Goal: Task Accomplishment & Management: Manage account settings

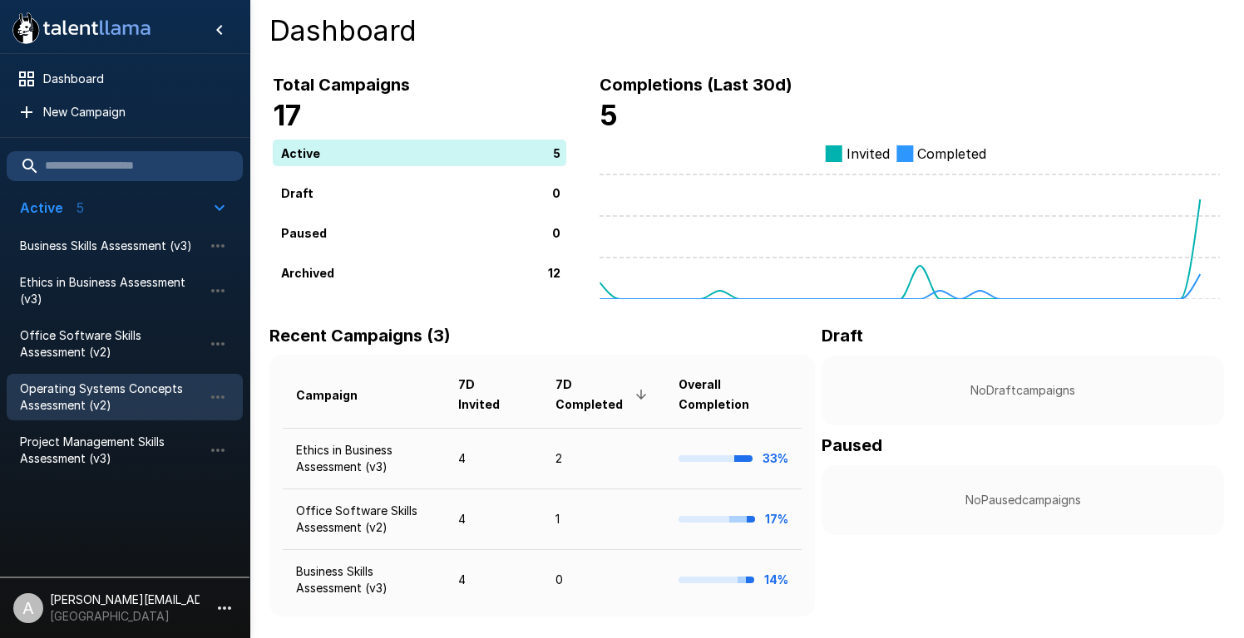
click at [69, 399] on span "Operating Systems Concepts Assessment (v2)" at bounding box center [111, 397] width 183 height 33
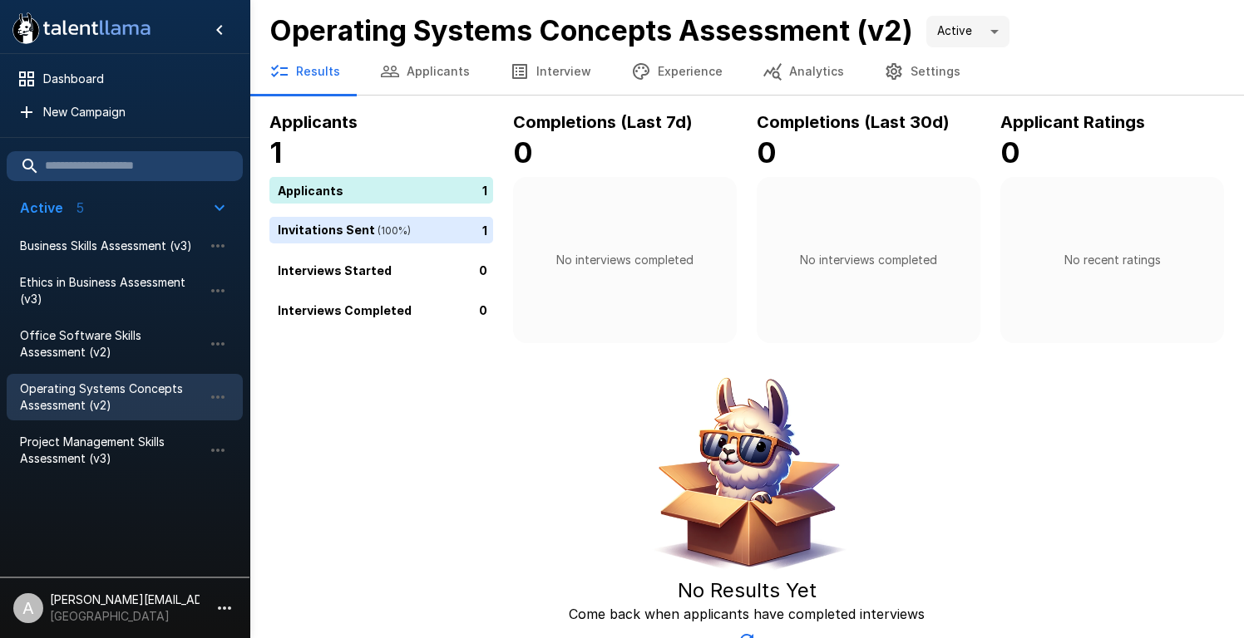
click at [429, 78] on button "Applicants" at bounding box center [425, 71] width 130 height 47
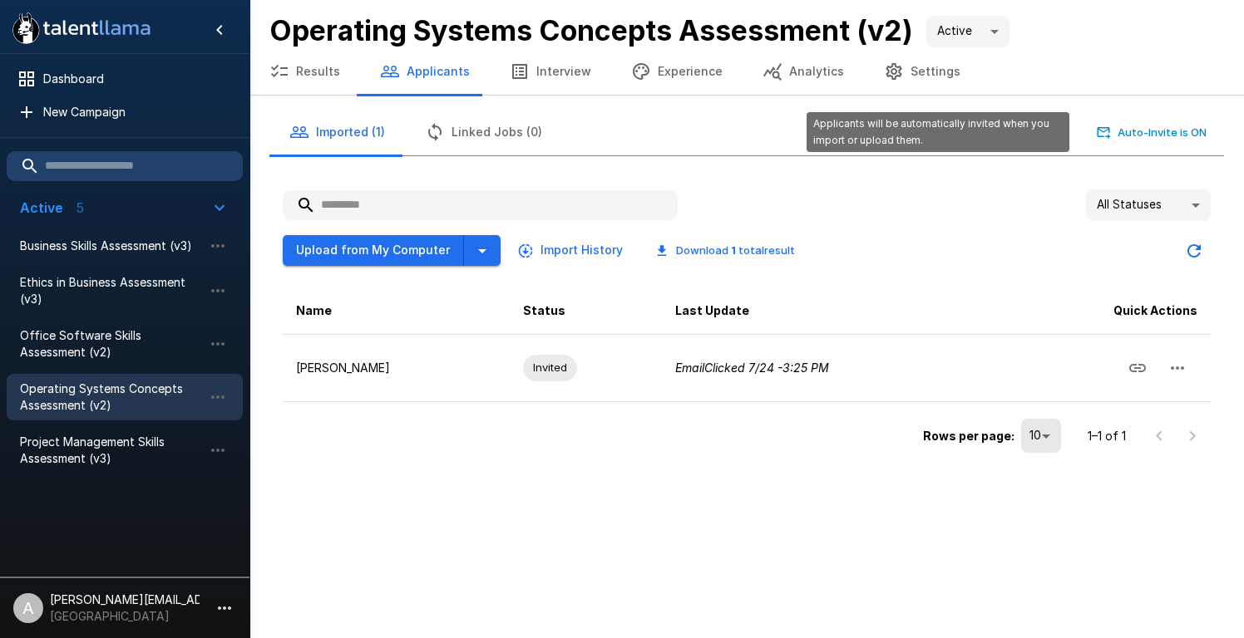
click at [1146, 132] on button "Auto-Invite is ON" at bounding box center [1151, 133] width 117 height 26
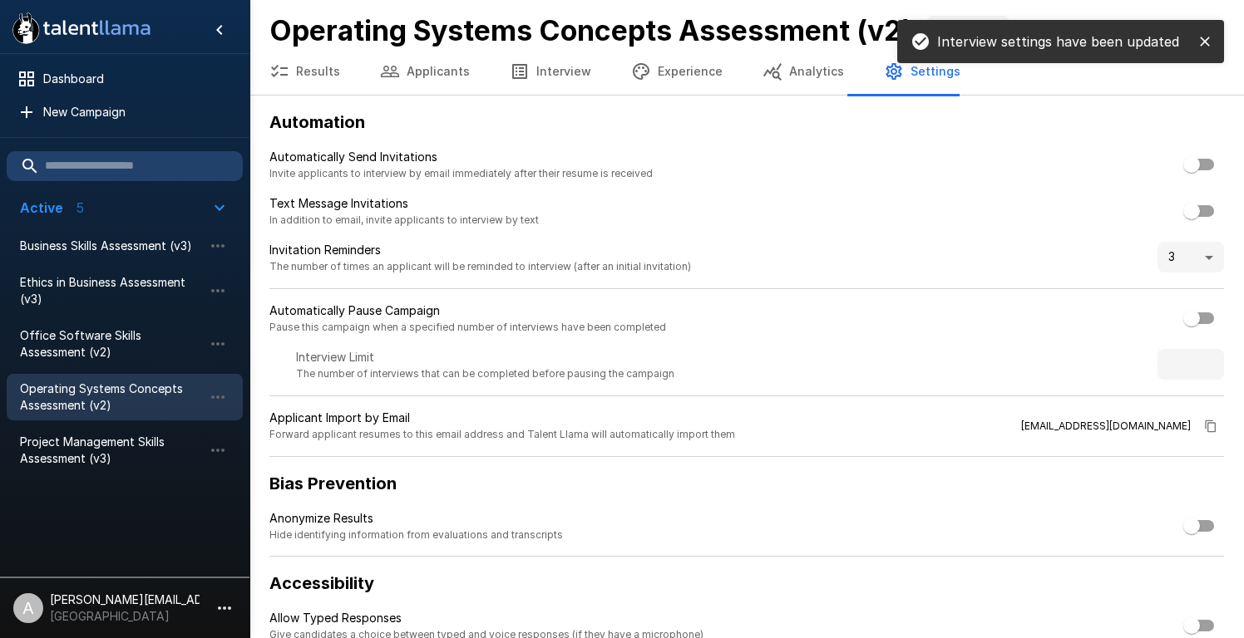
click at [410, 75] on button "Applicants" at bounding box center [425, 71] width 130 height 47
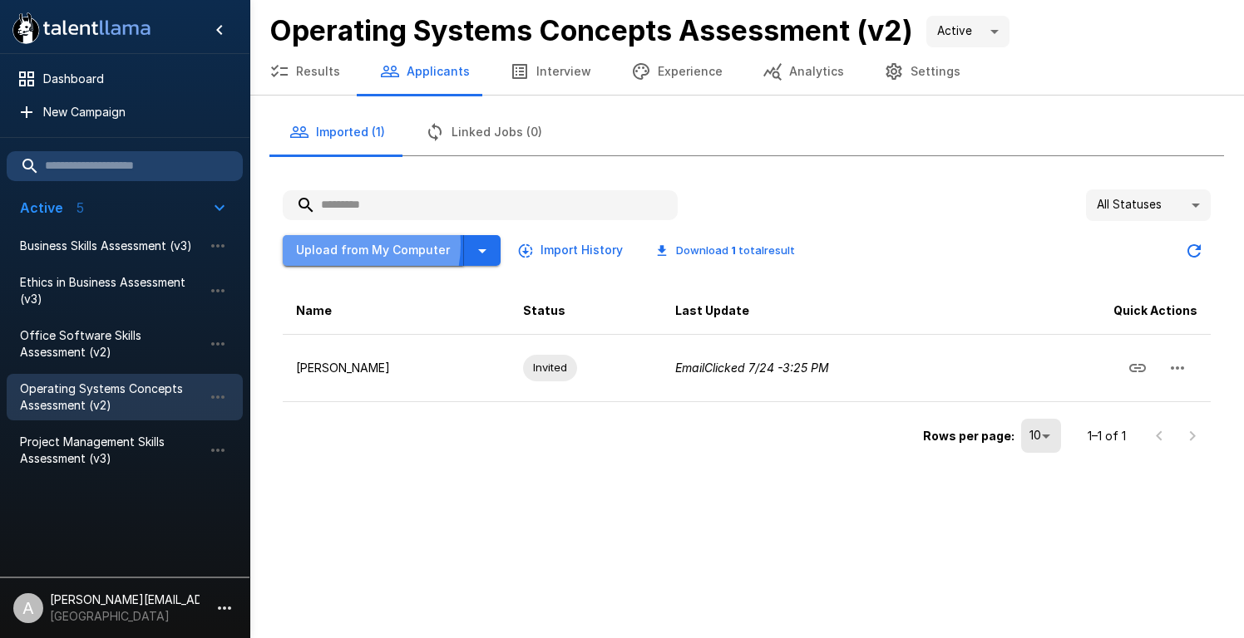
click at [340, 244] on button "Upload from My Computer" at bounding box center [373, 250] width 181 height 31
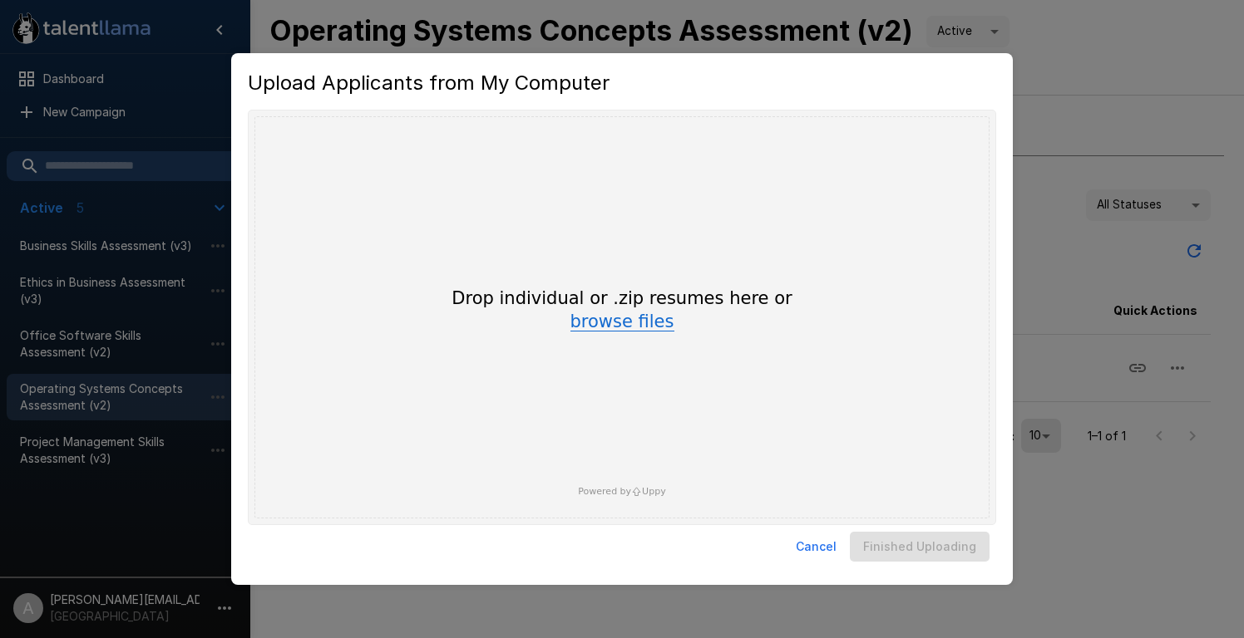
click at [606, 324] on button "browse files" at bounding box center [622, 322] width 104 height 18
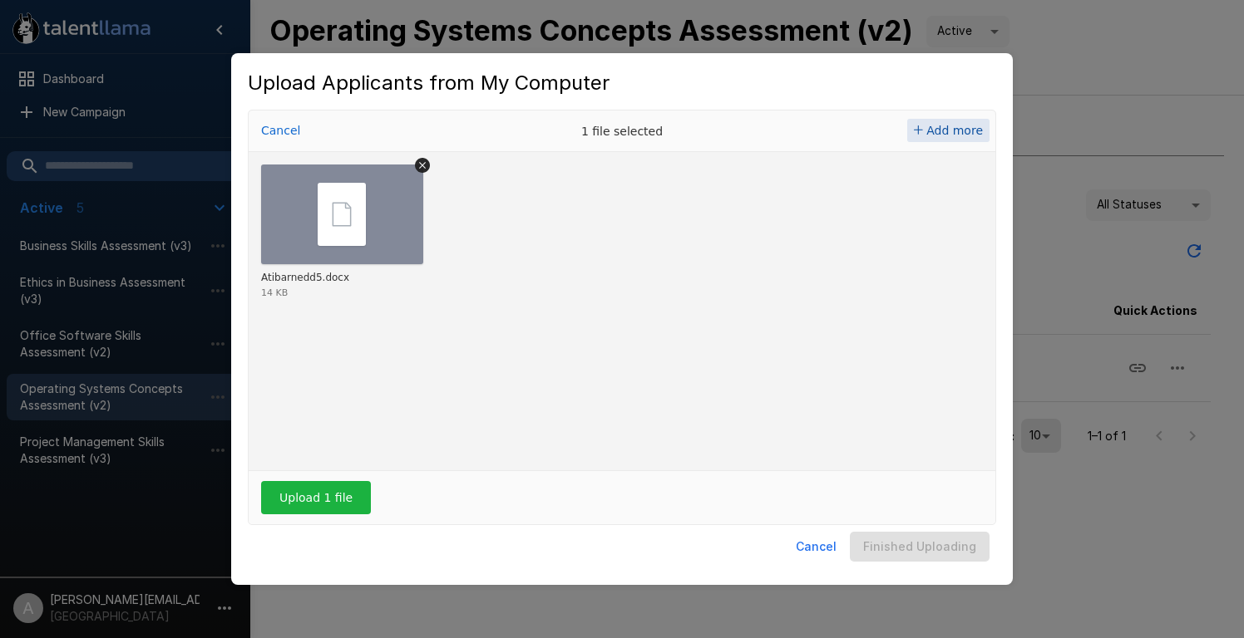
click at [947, 130] on span "Add more" at bounding box center [954, 130] width 57 height 13
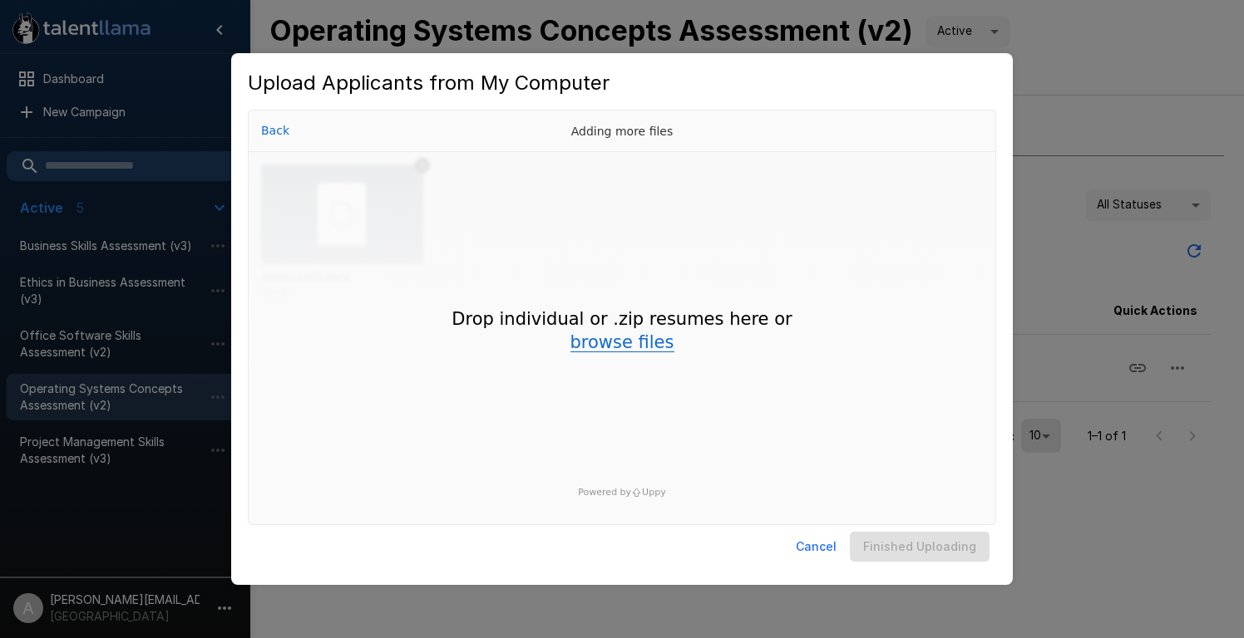
click at [607, 347] on button "browse files" at bounding box center [622, 343] width 104 height 18
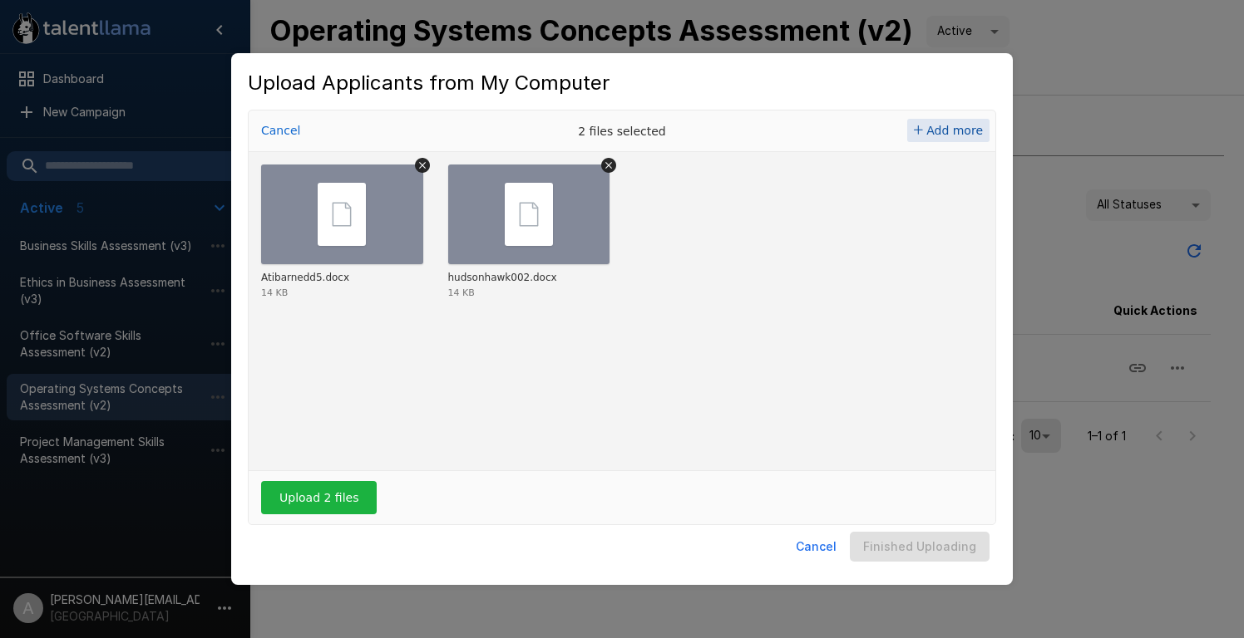
click at [954, 129] on span "Add more" at bounding box center [954, 130] width 57 height 13
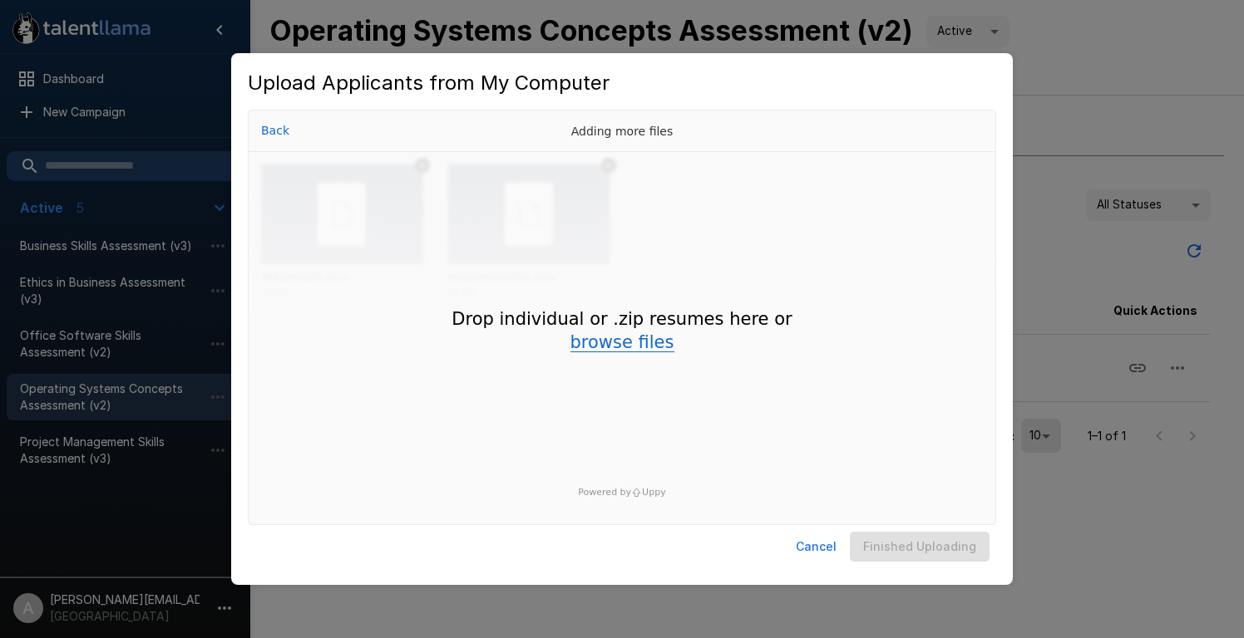
click at [612, 349] on button "browse files" at bounding box center [622, 343] width 104 height 18
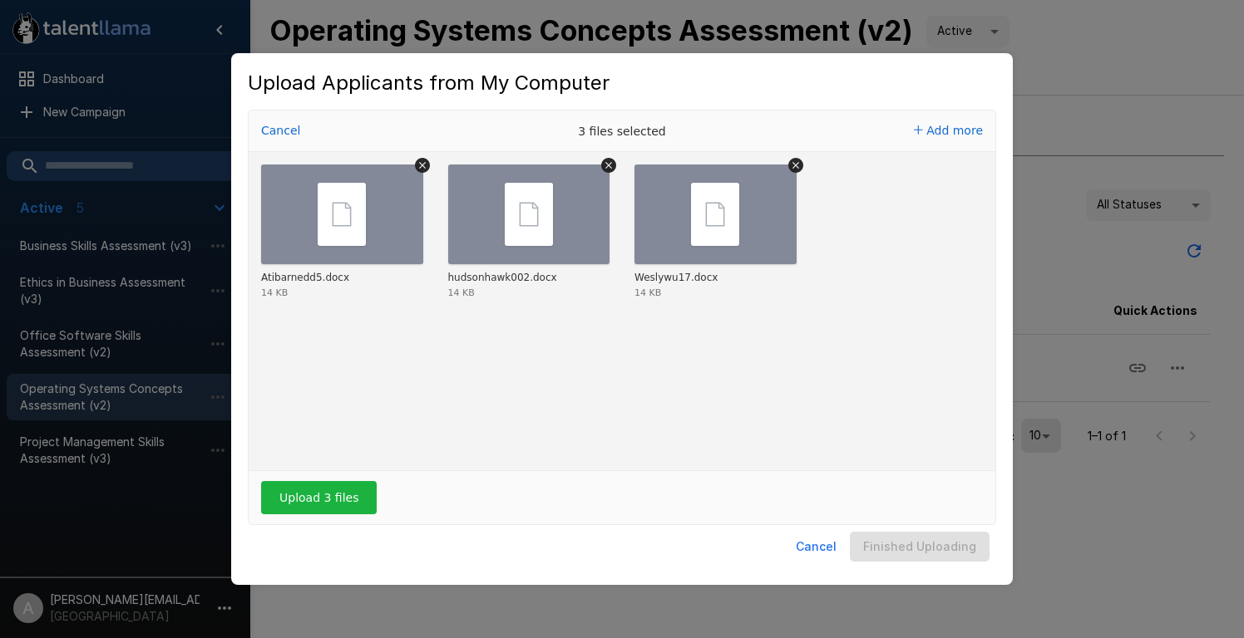
click at [954, 117] on div "Cancel 3 files selected Add more" at bounding box center [622, 132] width 747 height 42
click at [960, 129] on span "Add more" at bounding box center [954, 130] width 57 height 13
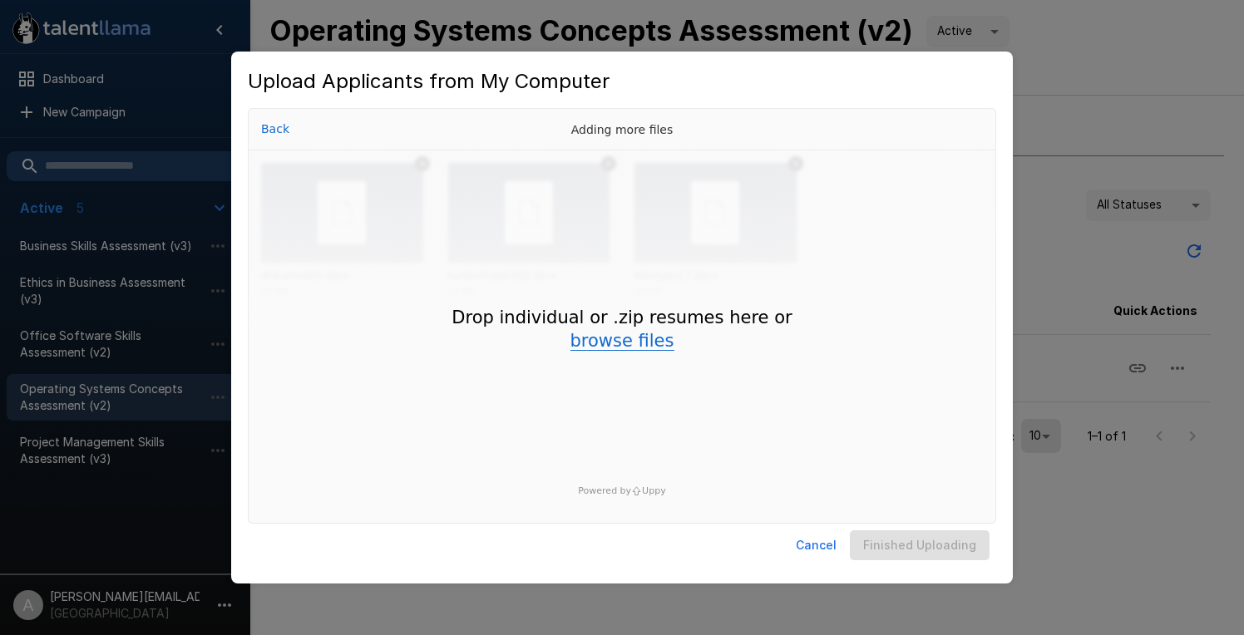
click at [625, 348] on button "browse files" at bounding box center [622, 342] width 104 height 18
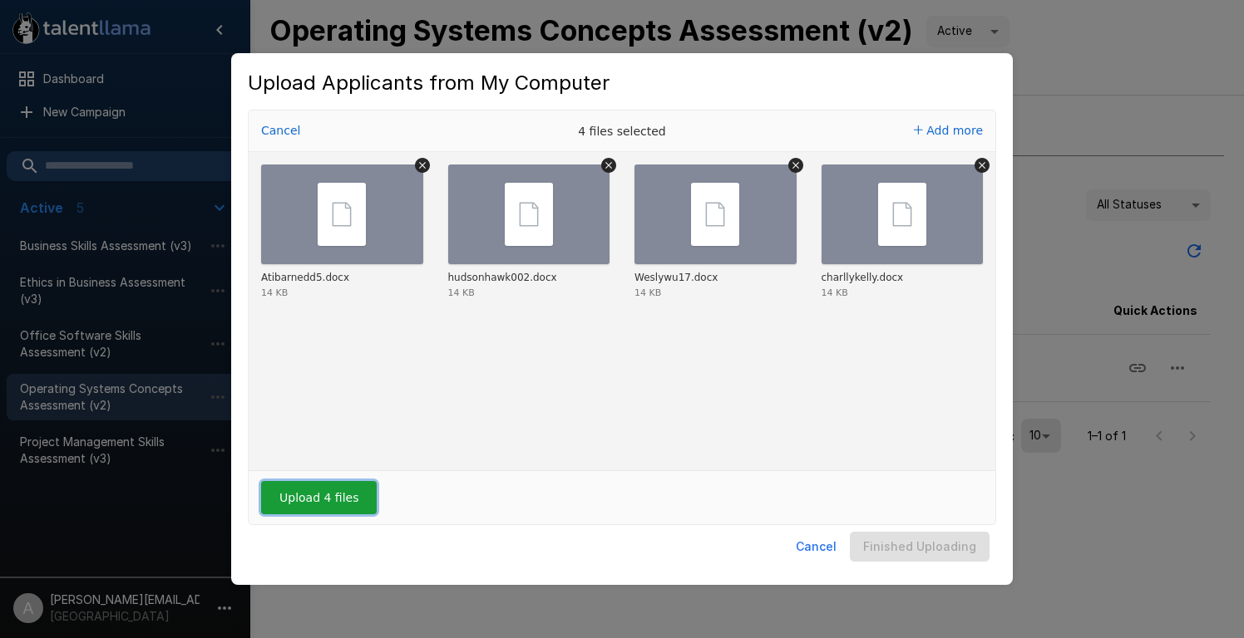
click at [328, 502] on button "Upload 4 files" at bounding box center [319, 497] width 116 height 33
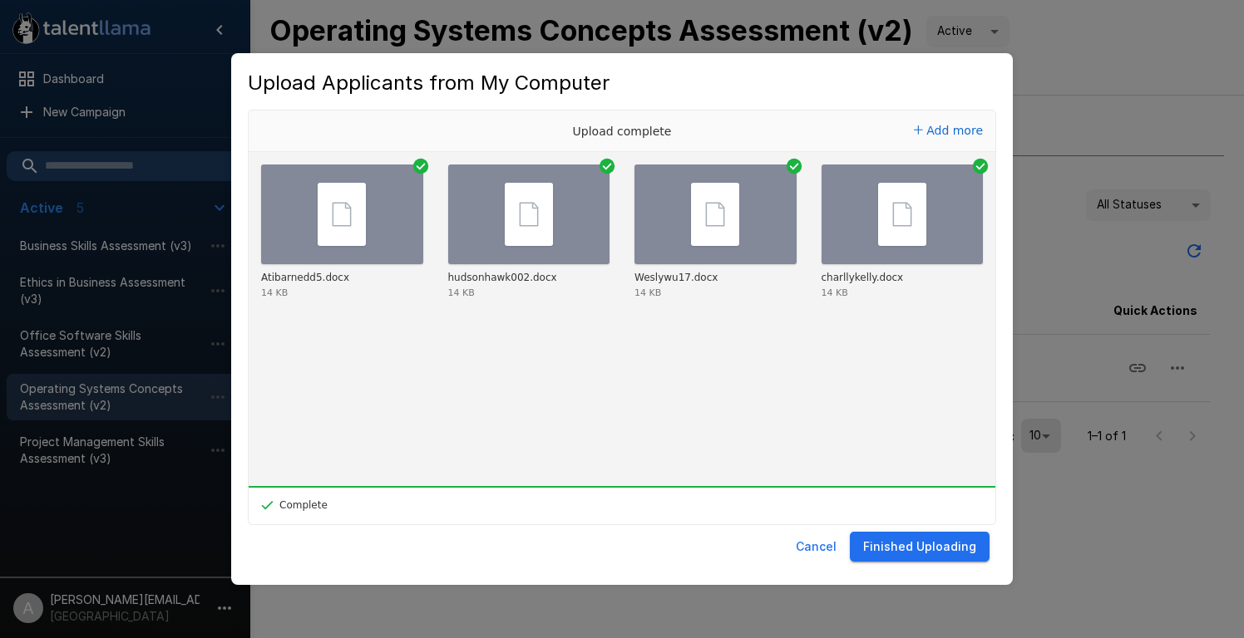
click at [913, 552] on button "Finished Uploading" at bounding box center [920, 547] width 140 height 31
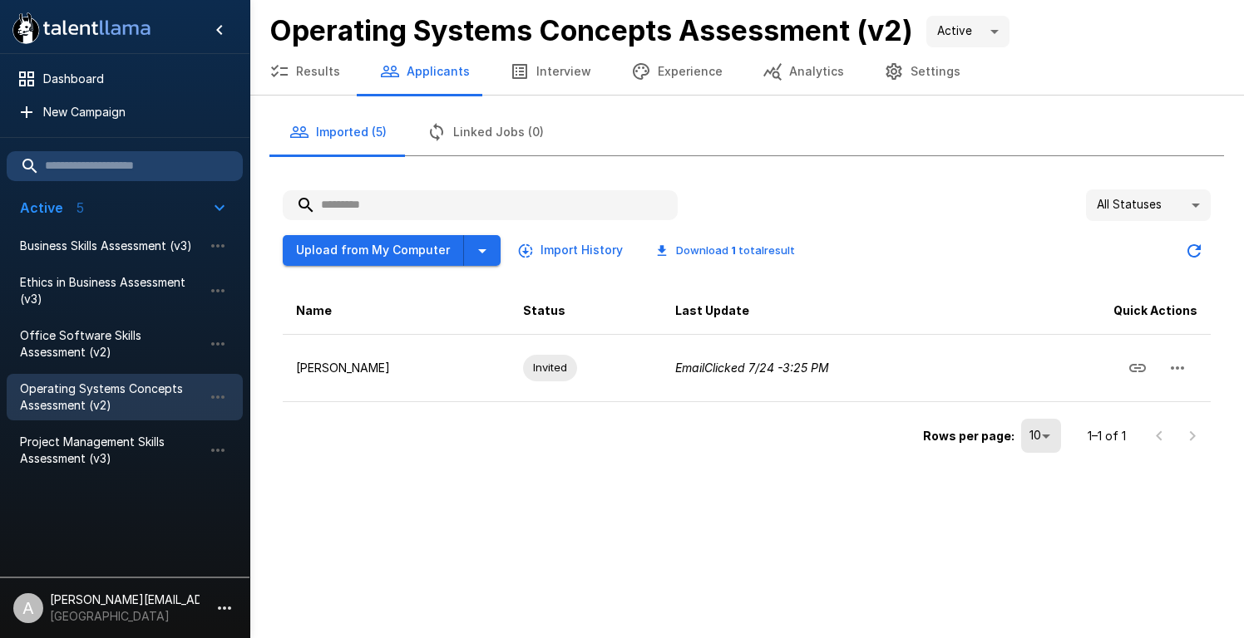
click at [358, 137] on button "Imported (5)" at bounding box center [337, 132] width 137 height 47
click at [535, 443] on div "Rows per page: 10 ** 1–1 of 1" at bounding box center [747, 430] width 928 height 56
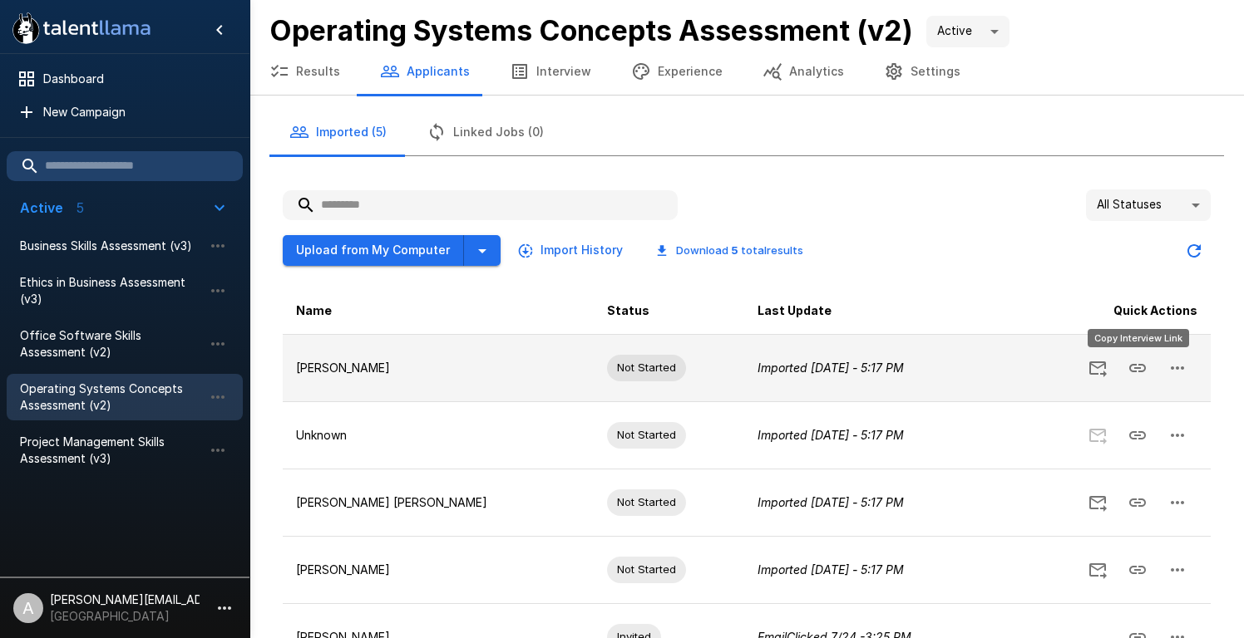
click at [1138, 367] on icon "Copy Interview Link" at bounding box center [1137, 368] width 17 height 8
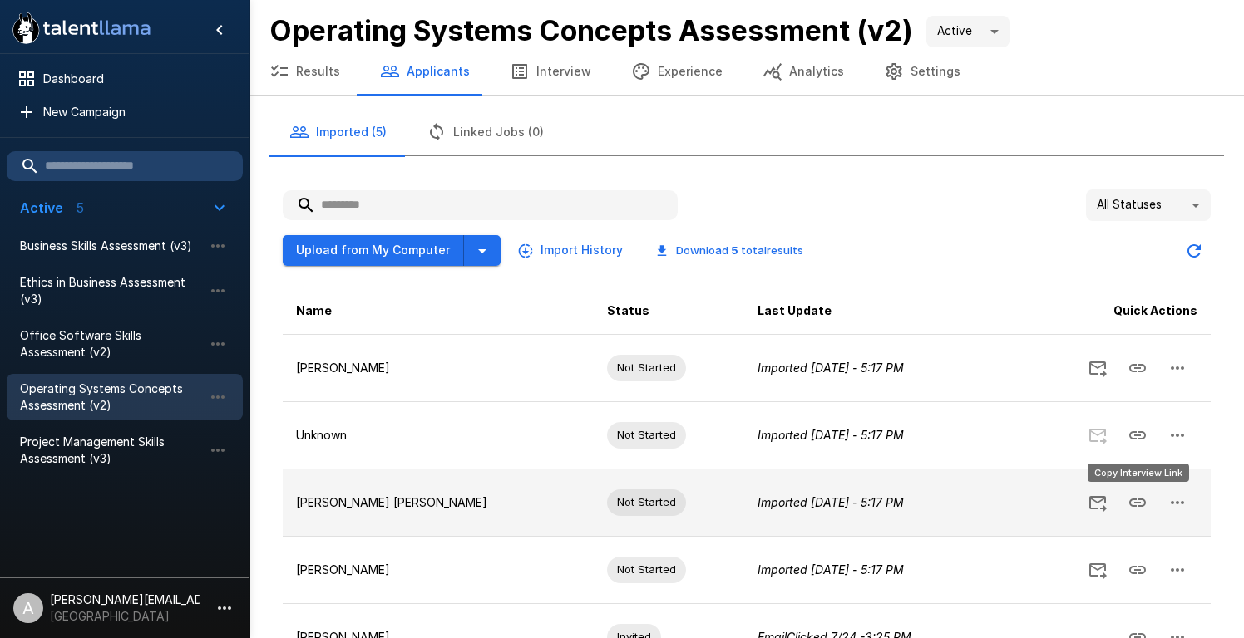
click at [1140, 508] on icon "Copy Interview Link" at bounding box center [1137, 503] width 20 height 20
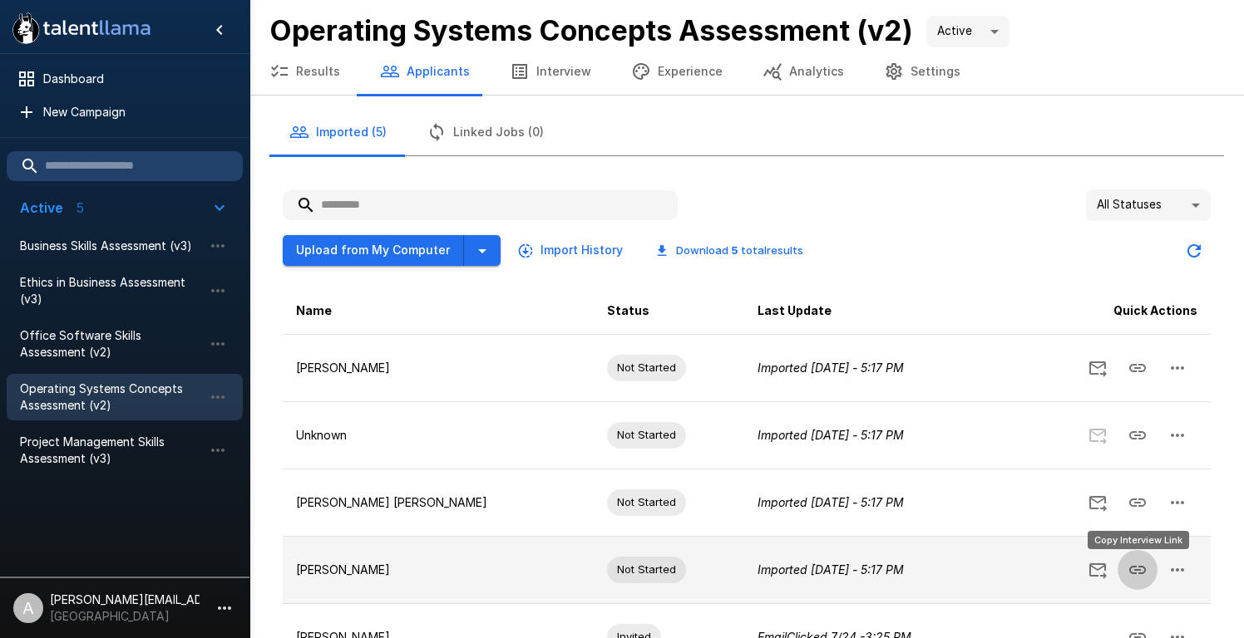
click at [1137, 570] on icon "Copy Interview Link" at bounding box center [1137, 570] width 17 height 8
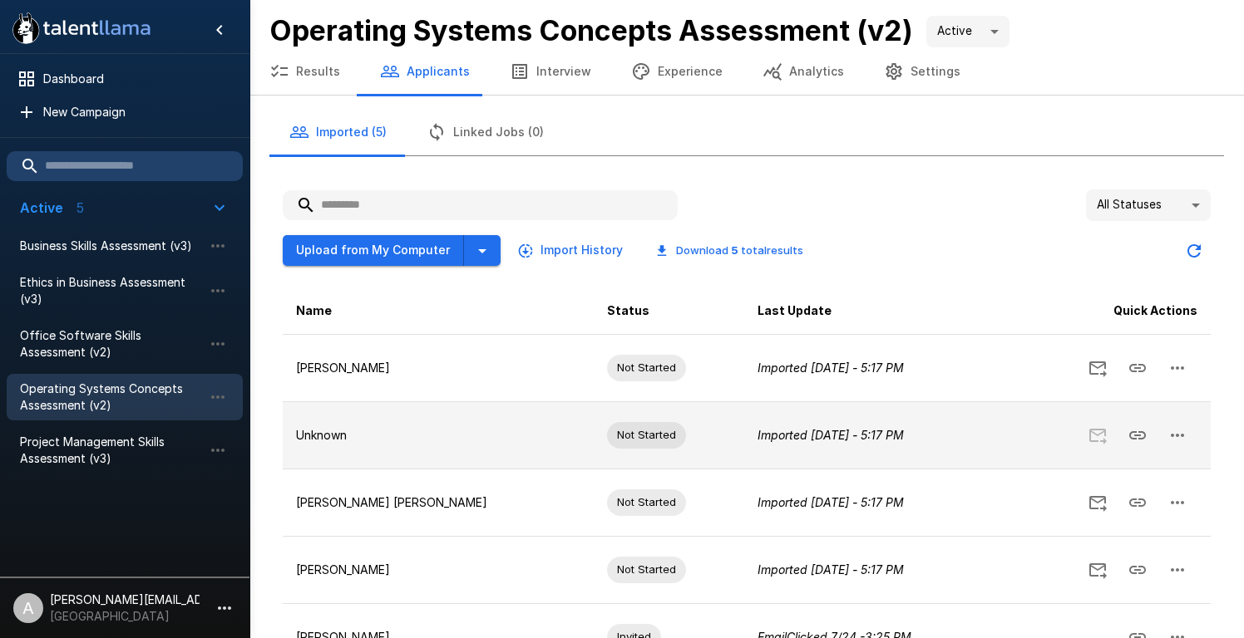
click at [1179, 434] on icon "button" at bounding box center [1177, 436] width 20 height 20
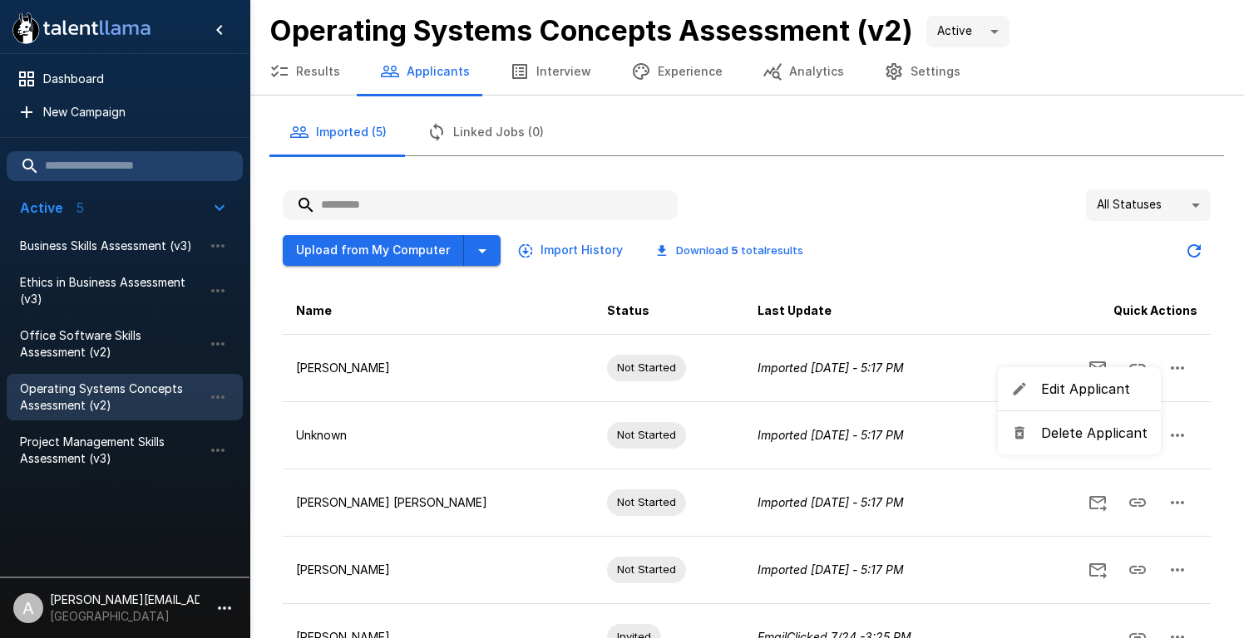
click at [1072, 392] on span "Edit Applicant" at bounding box center [1094, 389] width 106 height 20
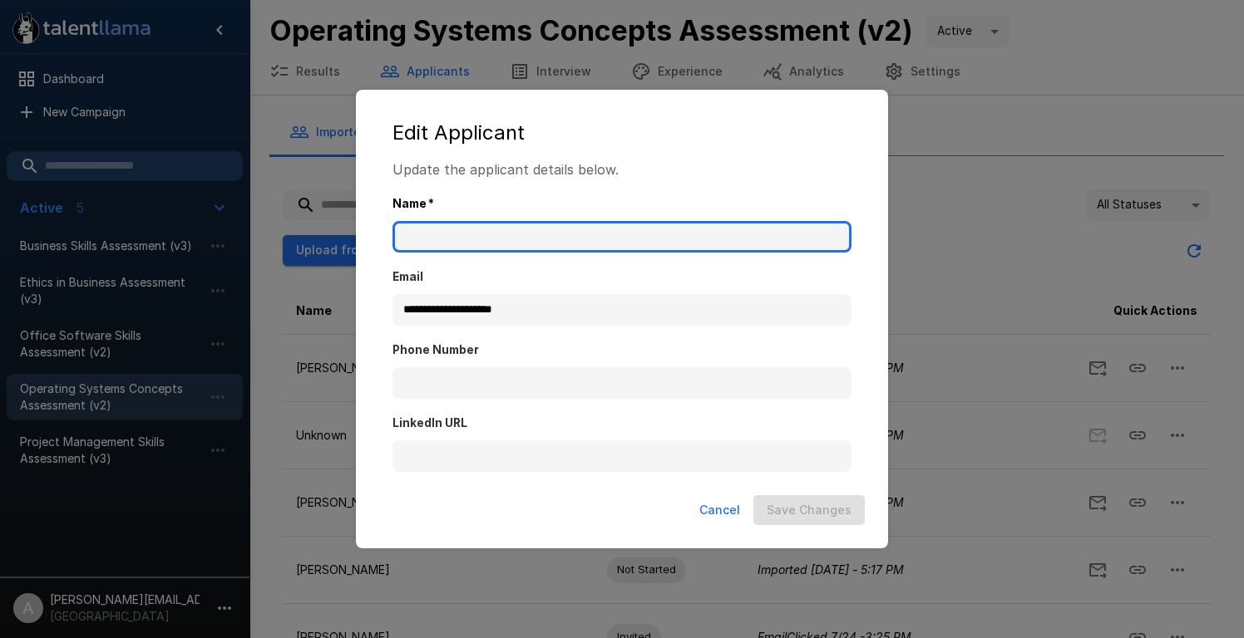
click at [669, 237] on input "Name   *" at bounding box center [621, 237] width 459 height 32
type input "**********"
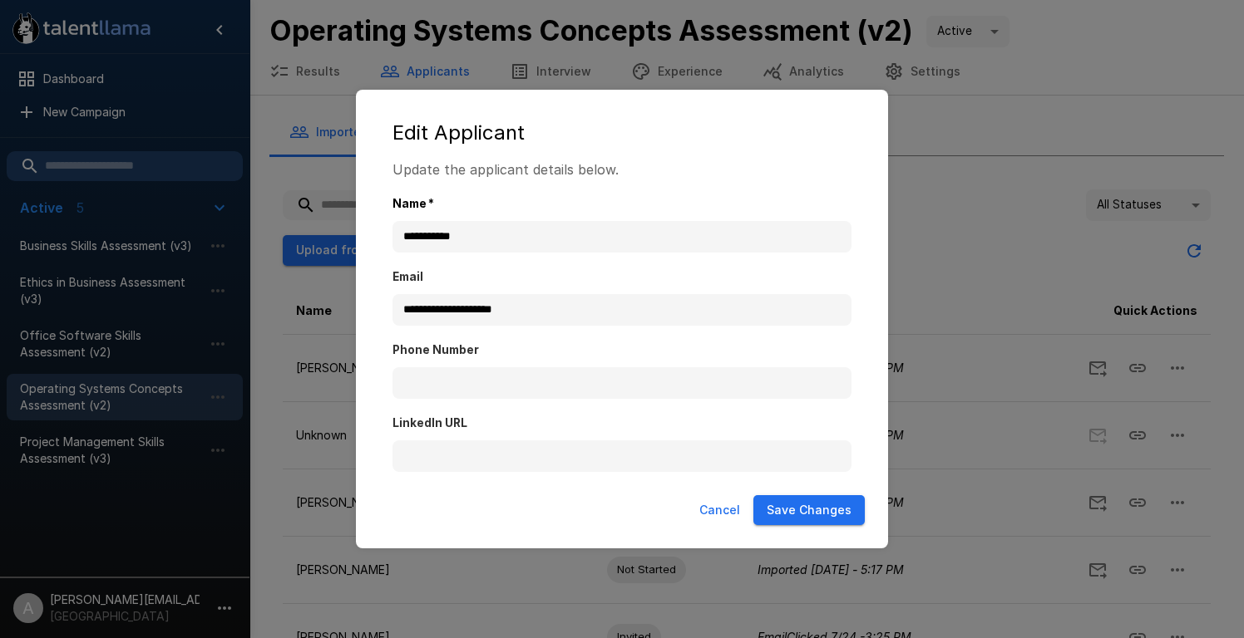
click at [825, 511] on button "Save Changes" at bounding box center [808, 510] width 111 height 31
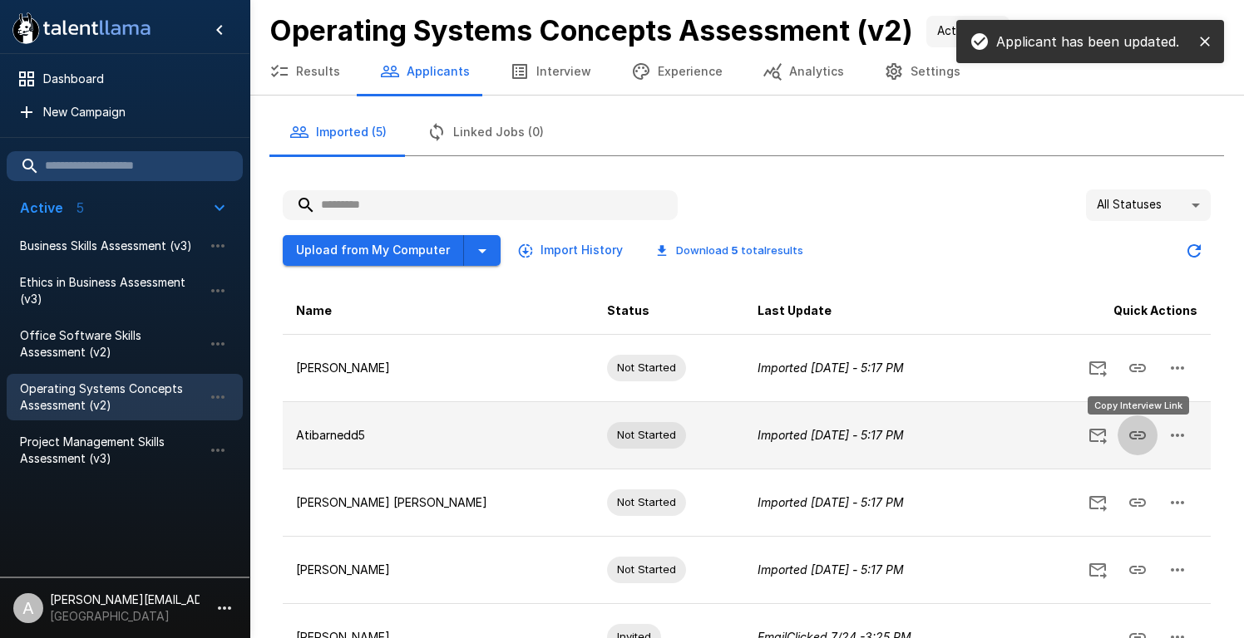
click at [1141, 434] on icon "Copy Interview Link" at bounding box center [1137, 435] width 17 height 8
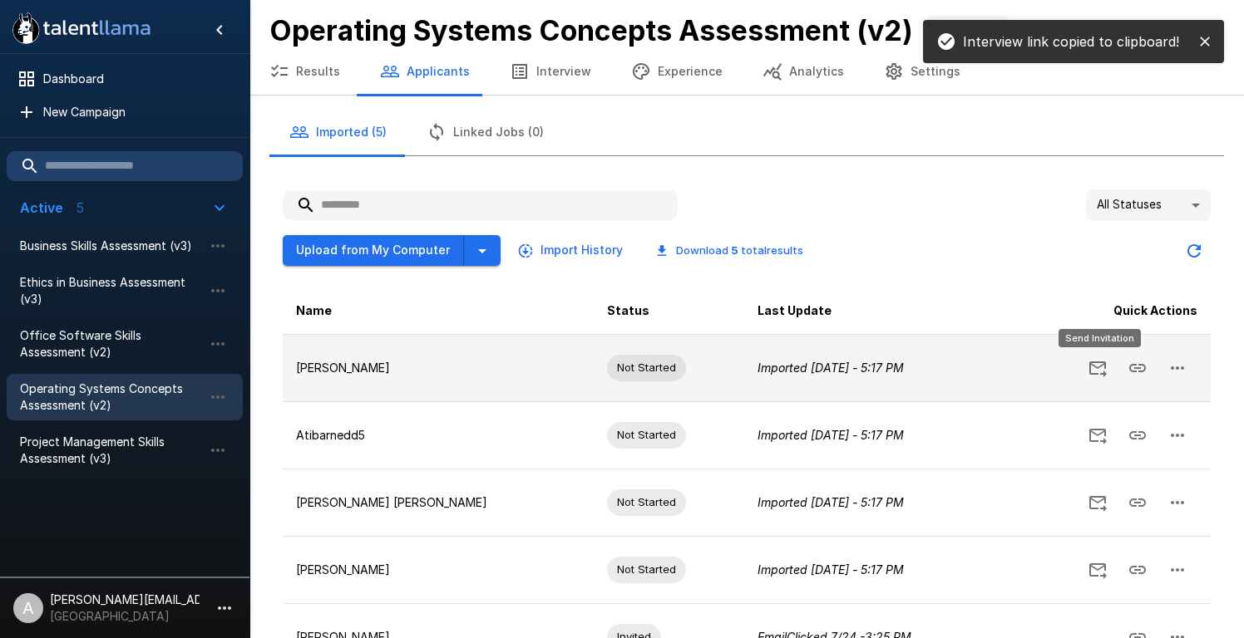
click at [1102, 362] on icon "Send Invitation" at bounding box center [1097, 370] width 17 height 16
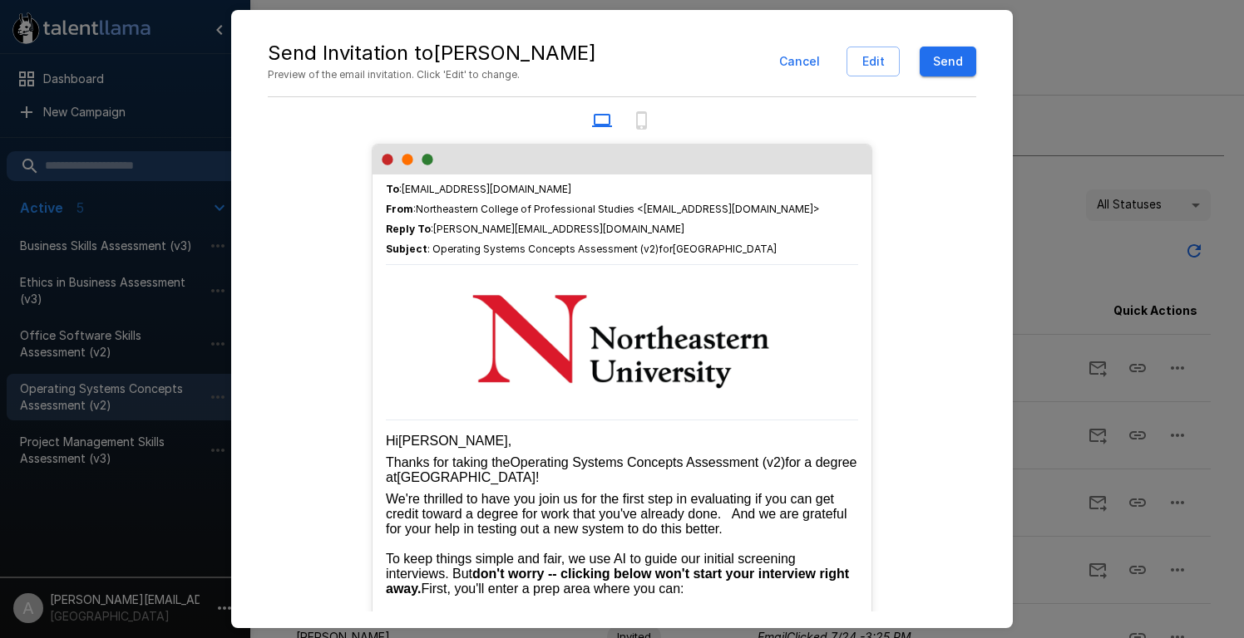
click at [941, 64] on button "Send" at bounding box center [947, 62] width 57 height 31
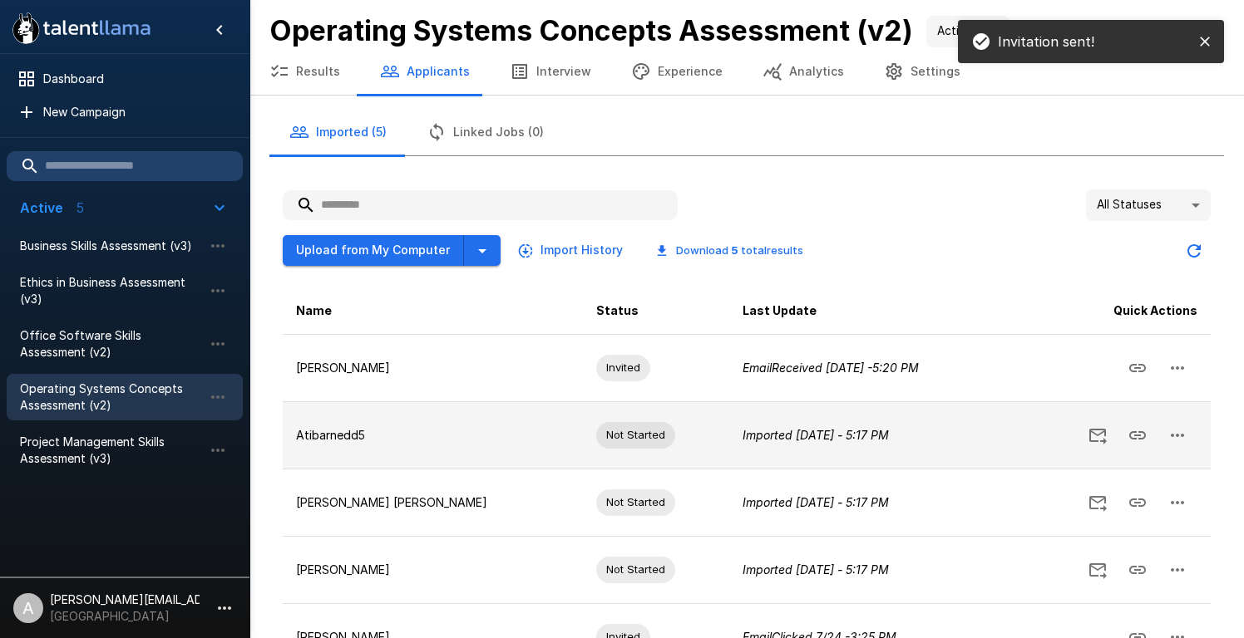
click at [1097, 440] on icon "Send Invitation" at bounding box center [1097, 437] width 17 height 16
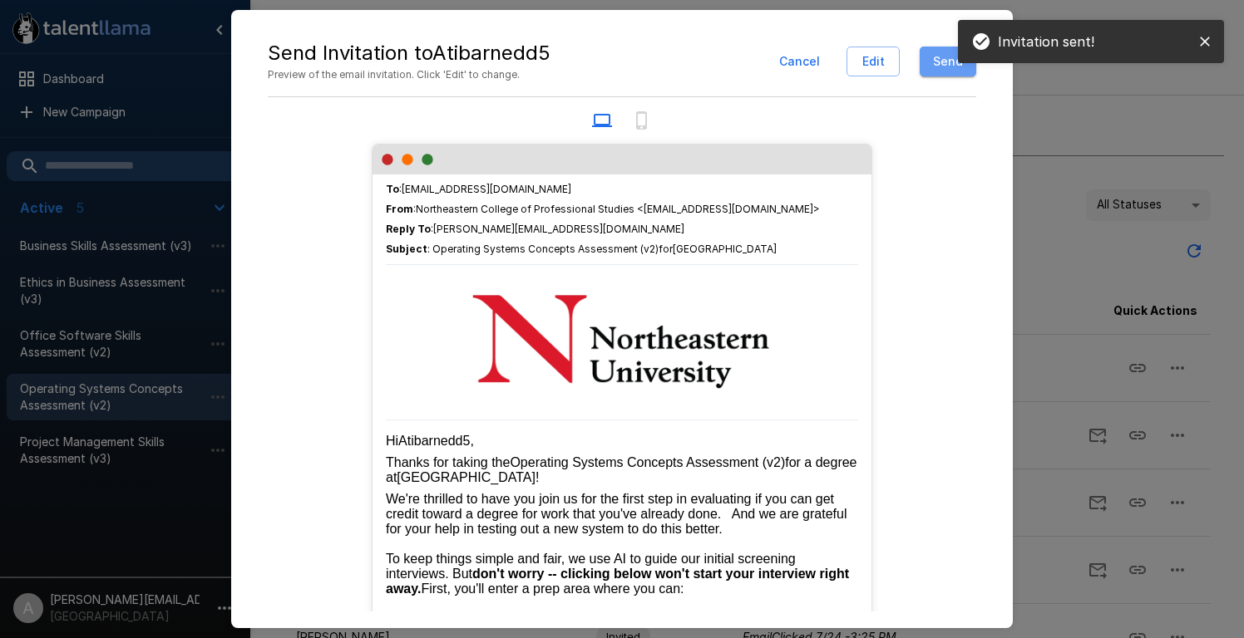
click at [939, 67] on button "Send" at bounding box center [947, 62] width 57 height 31
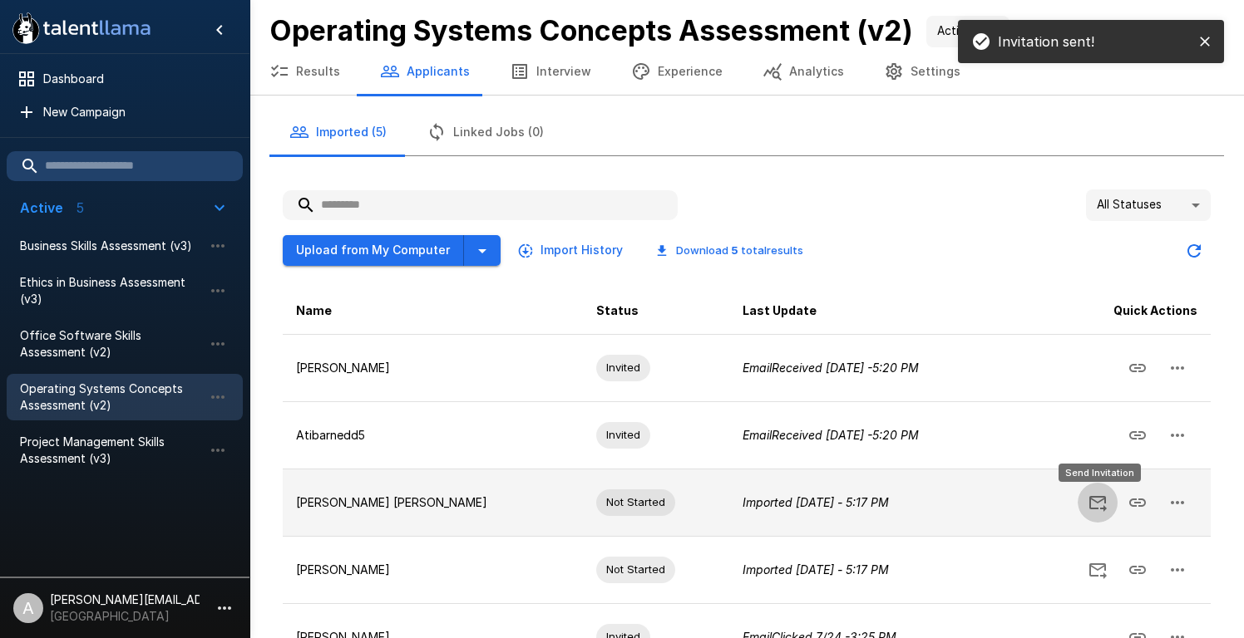
click at [1096, 503] on icon "Send Invitation" at bounding box center [1097, 503] width 20 height 20
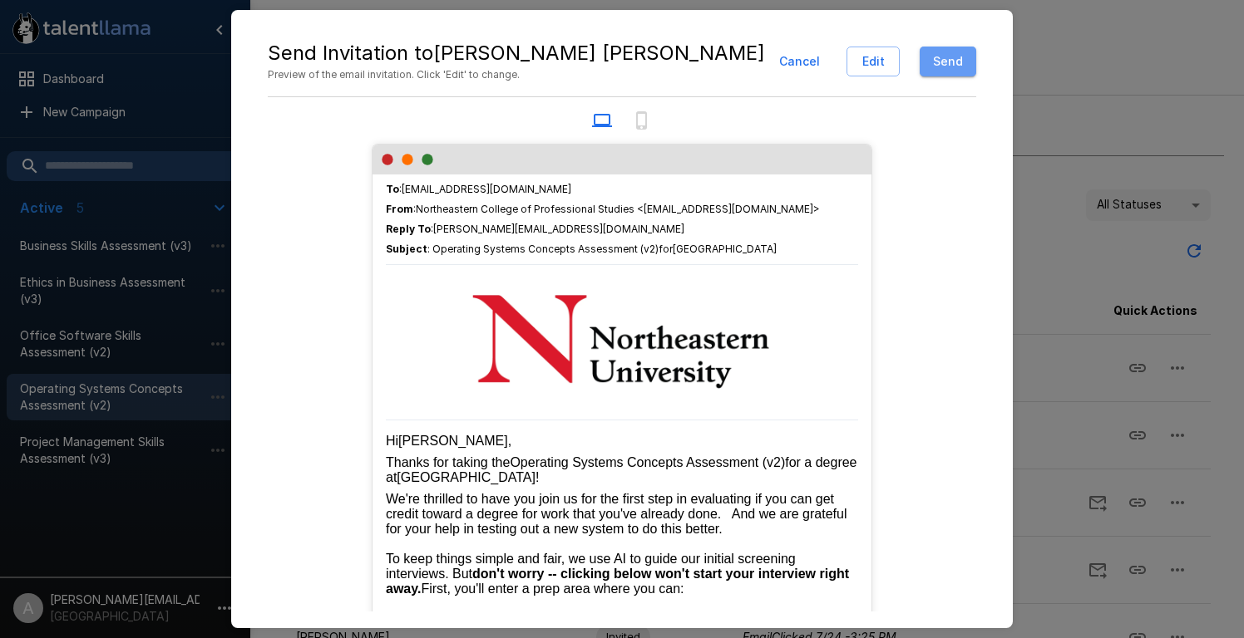
click at [942, 67] on button "Send" at bounding box center [947, 62] width 57 height 31
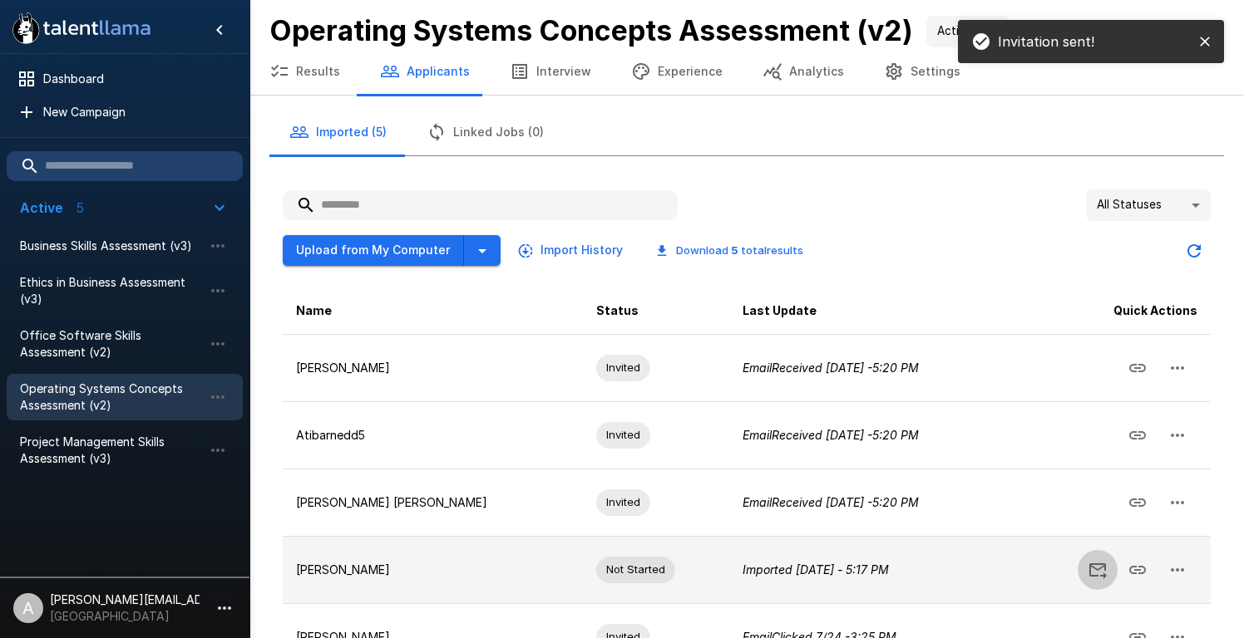
click at [1100, 570] on icon "Send Invitation" at bounding box center [1097, 570] width 20 height 20
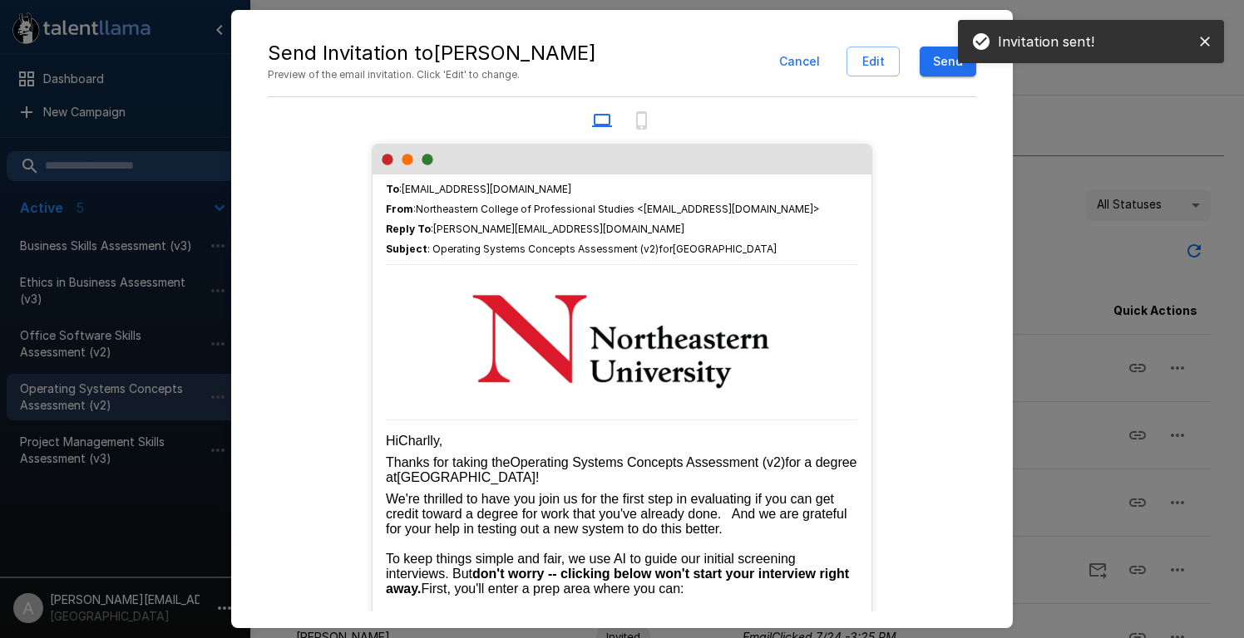
click at [938, 64] on button "Send" at bounding box center [947, 62] width 57 height 31
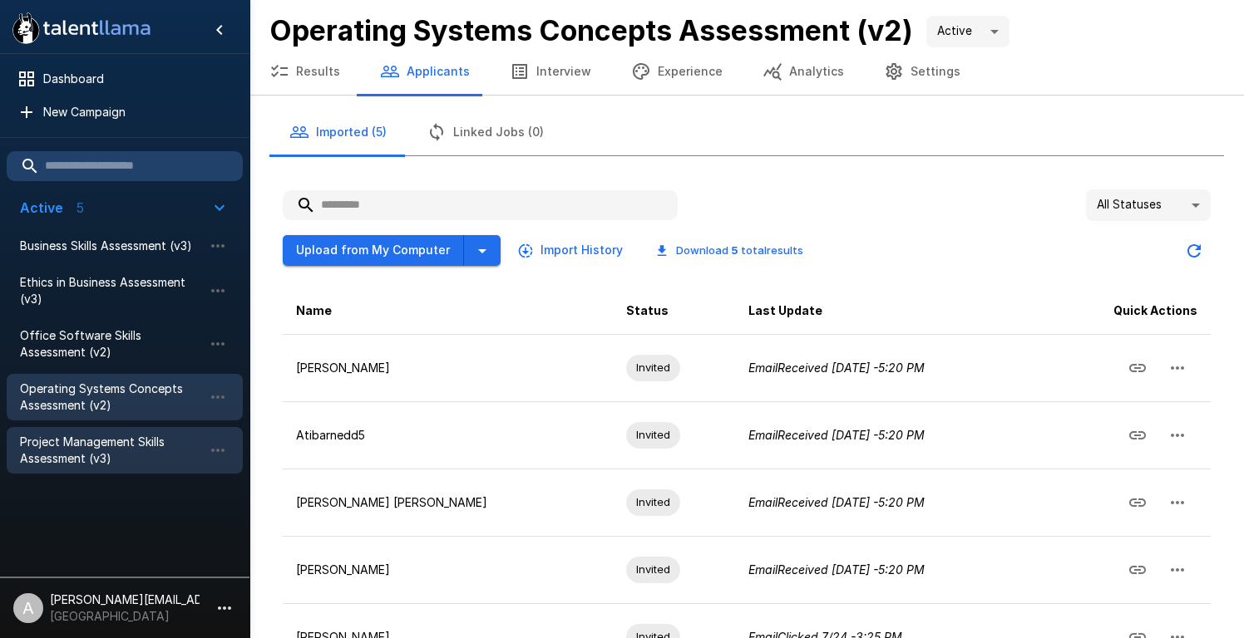
click at [39, 456] on span "Project Management Skills Assessment (v3)" at bounding box center [111, 450] width 183 height 33
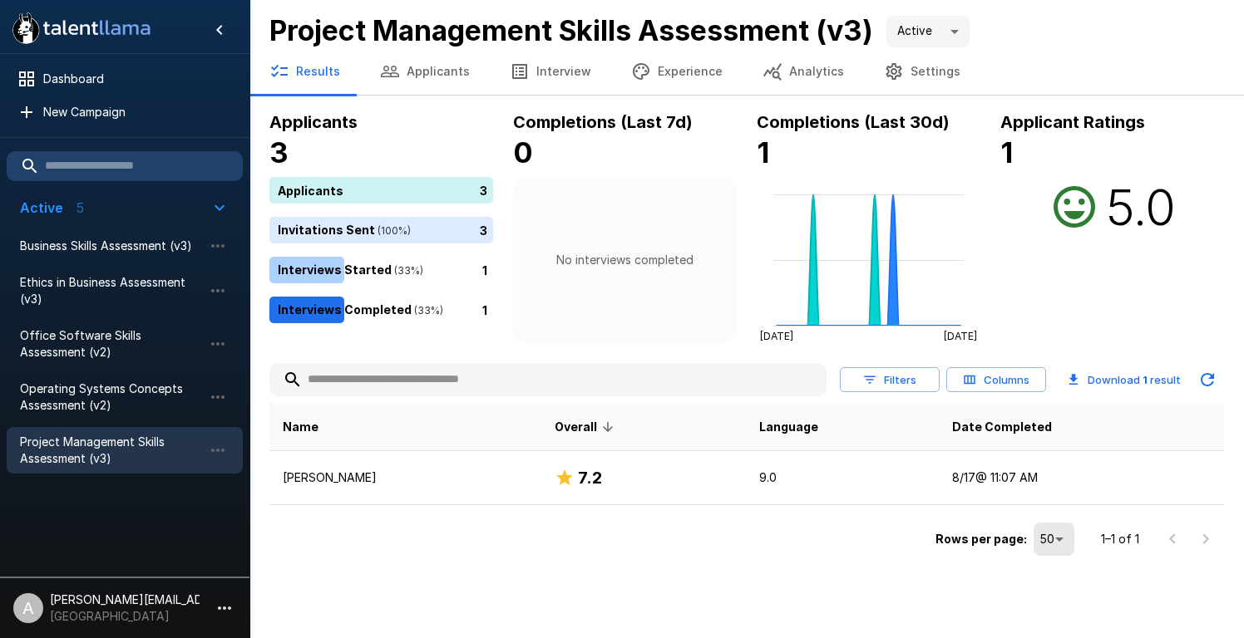
click at [427, 74] on button "Applicants" at bounding box center [425, 71] width 130 height 47
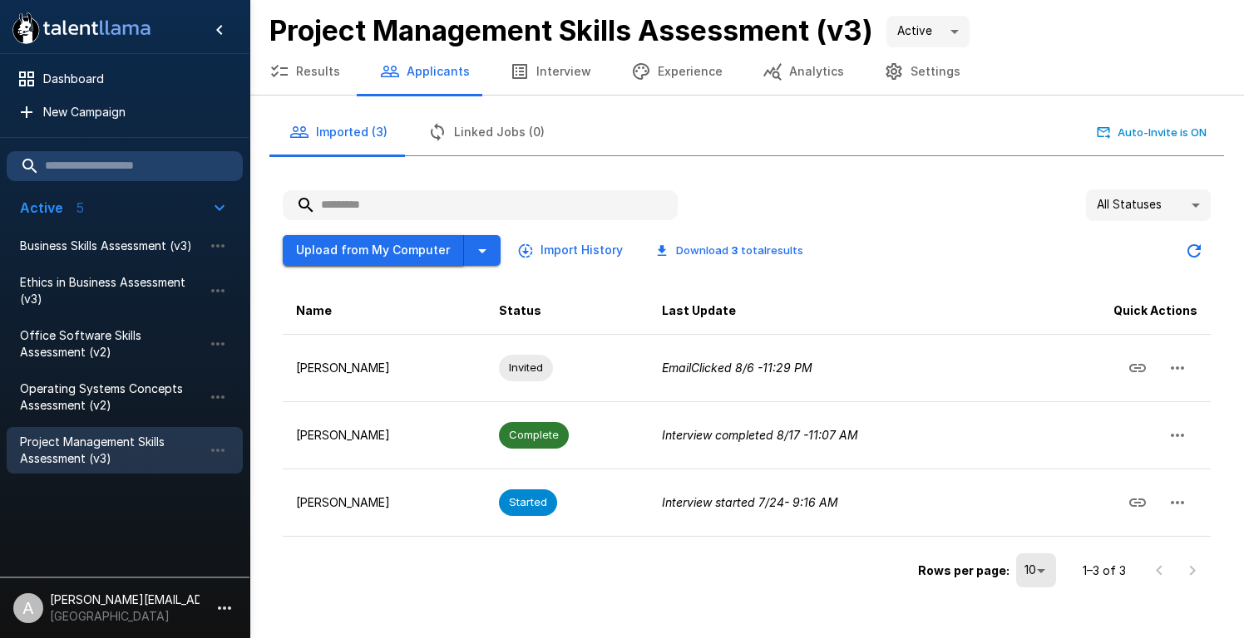
click at [369, 252] on button "Upload from My Computer" at bounding box center [373, 250] width 181 height 31
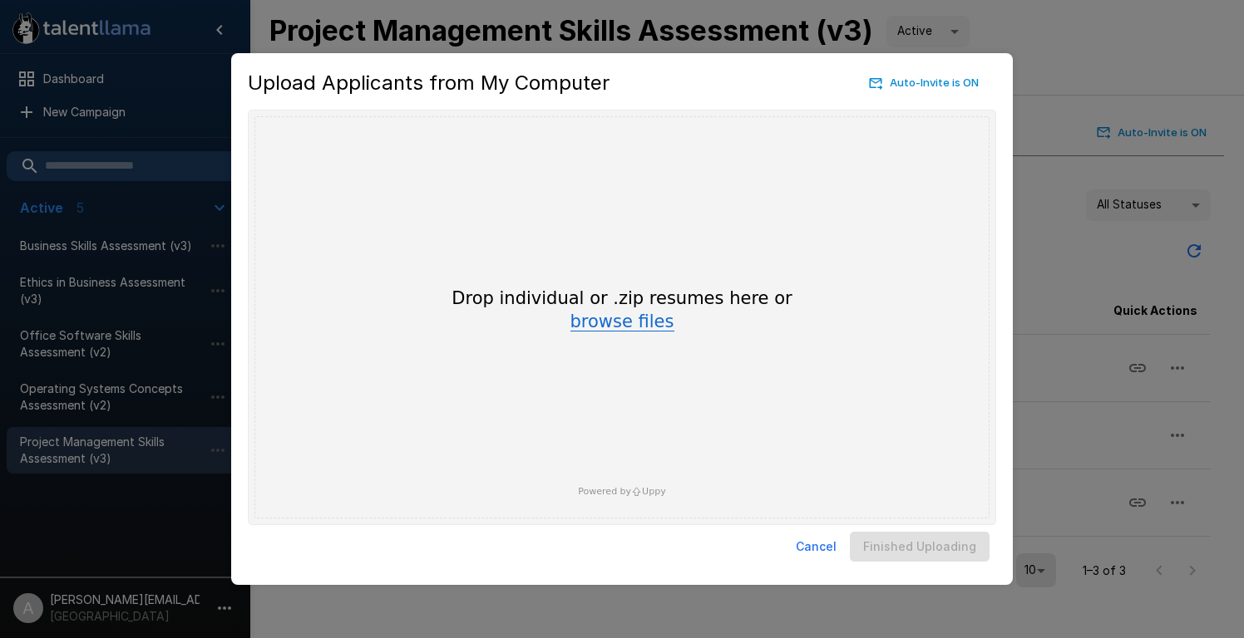
click at [614, 326] on button "browse files" at bounding box center [622, 322] width 104 height 18
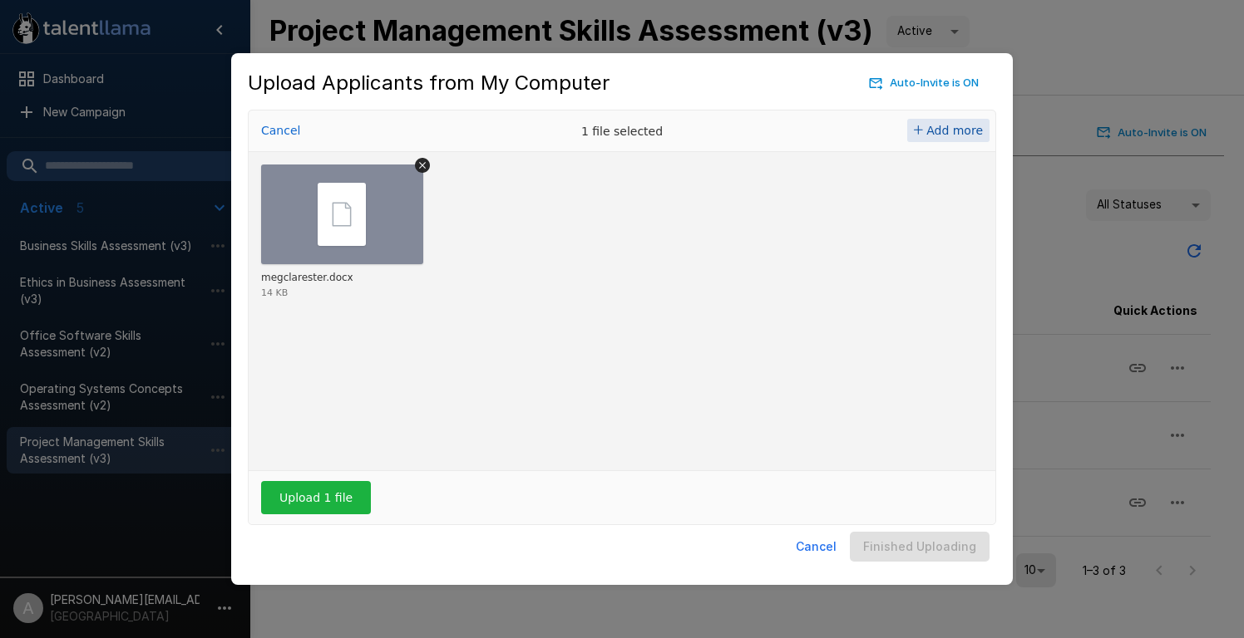
click at [948, 131] on span "Add more" at bounding box center [954, 130] width 57 height 13
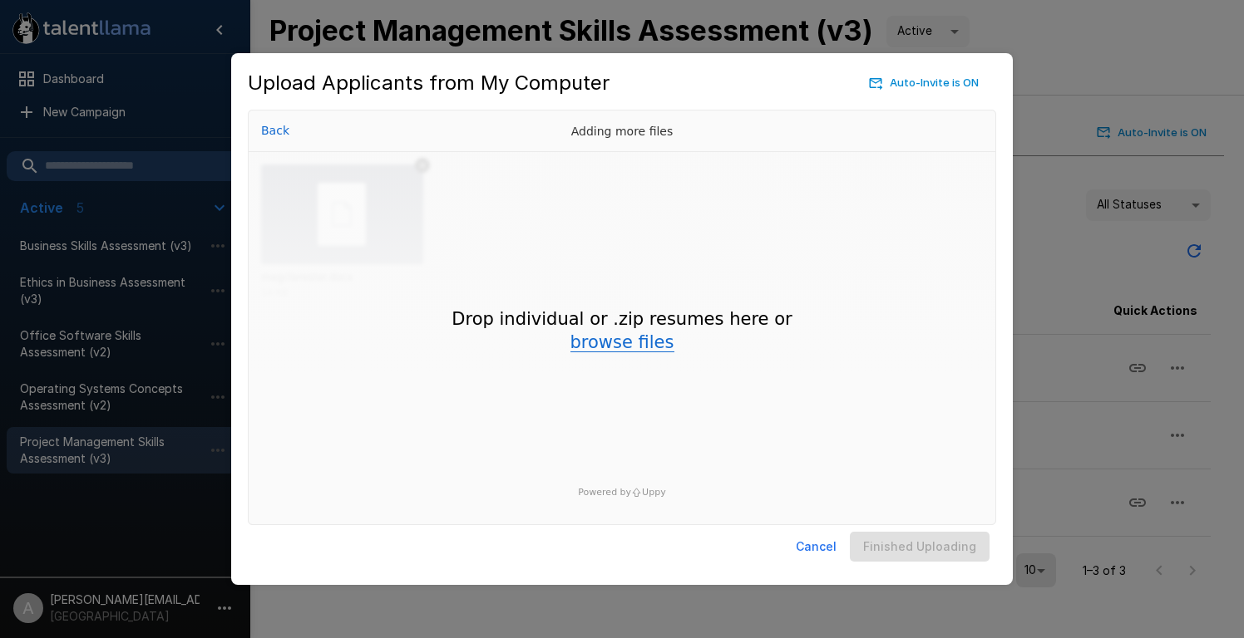
click at [657, 340] on button "browse files" at bounding box center [622, 343] width 104 height 18
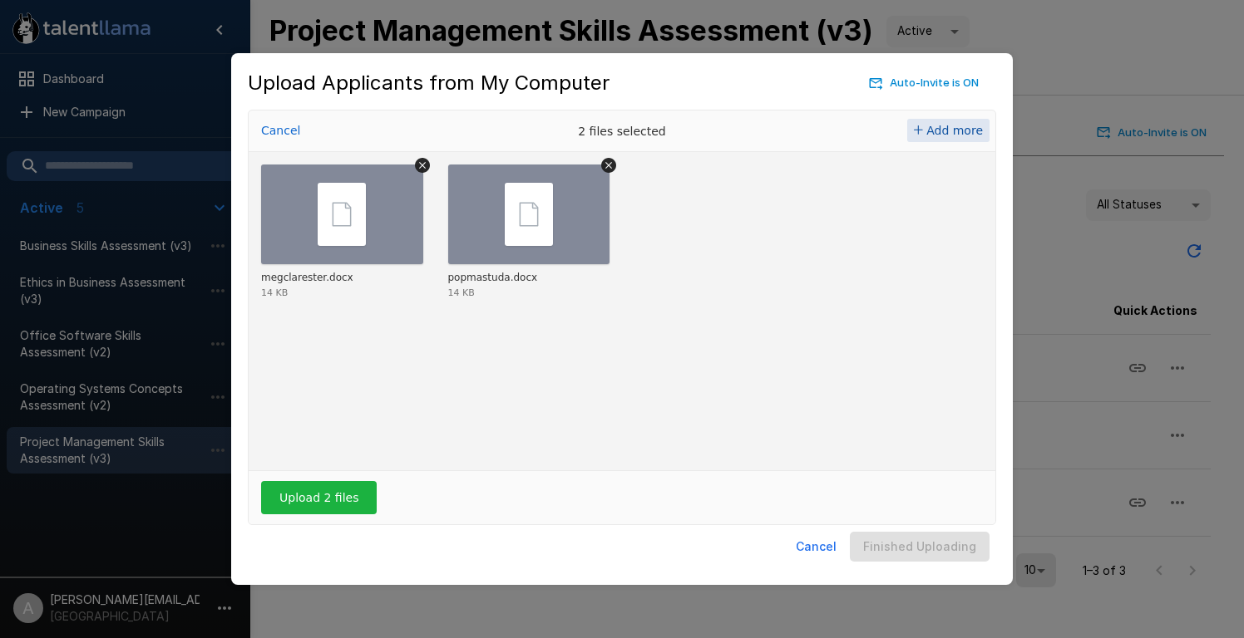
click at [949, 131] on span "Add more" at bounding box center [954, 130] width 57 height 13
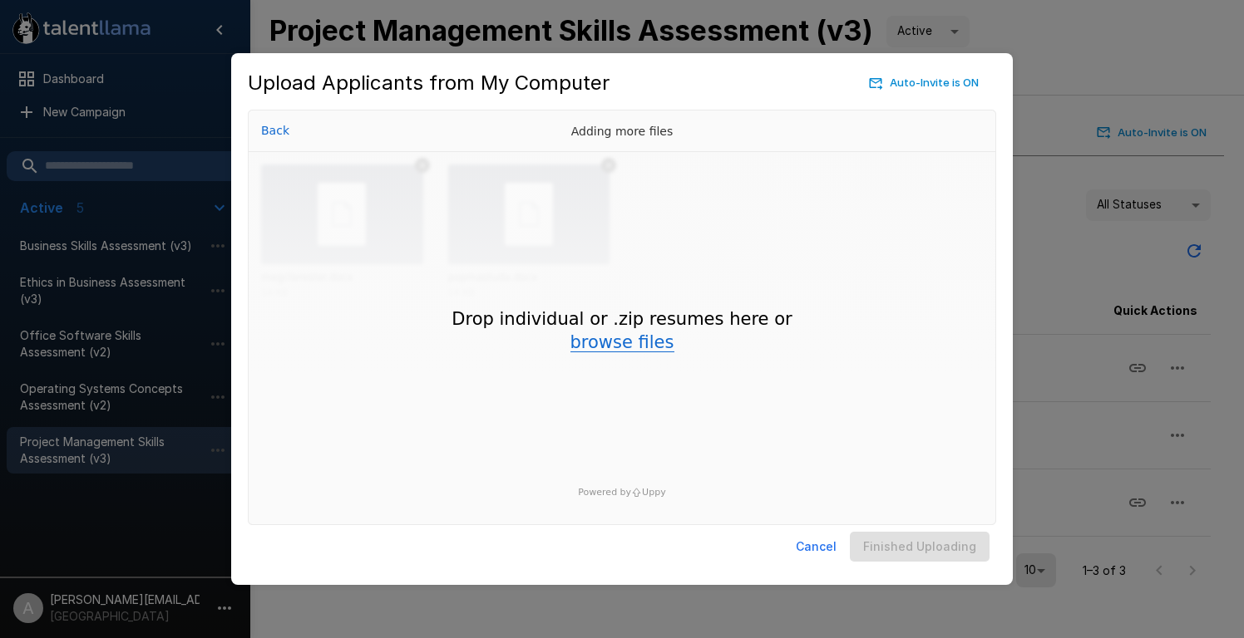
click at [634, 340] on button "browse files" at bounding box center [622, 343] width 104 height 18
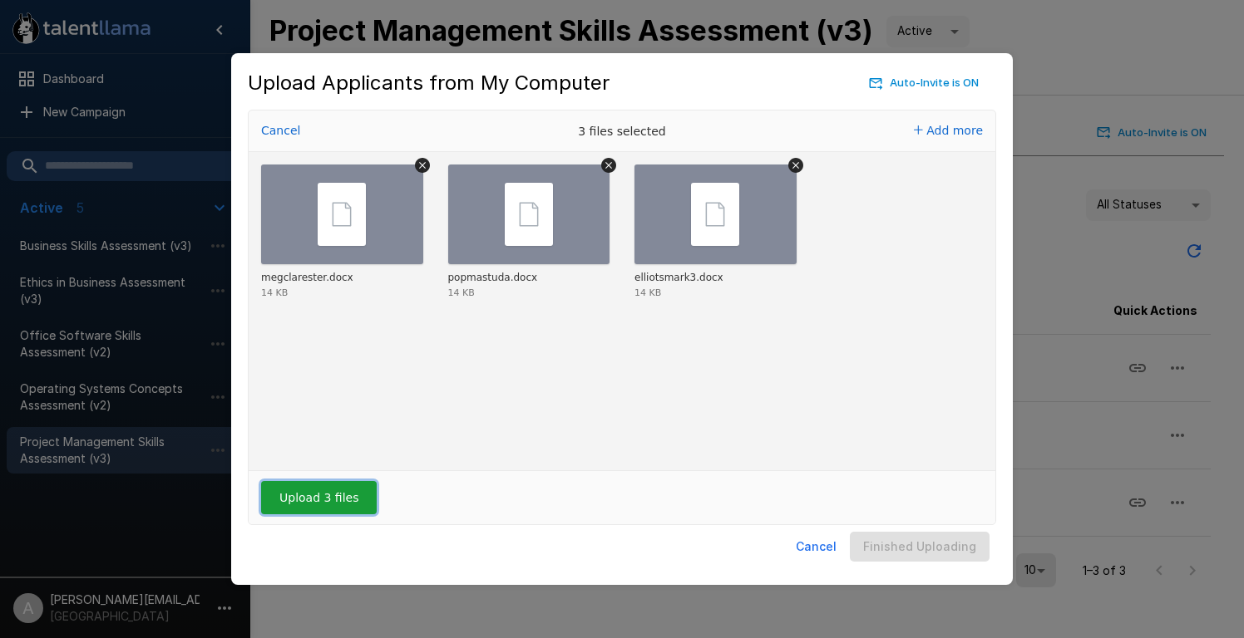
click at [337, 494] on button "Upload 3 files" at bounding box center [319, 497] width 116 height 33
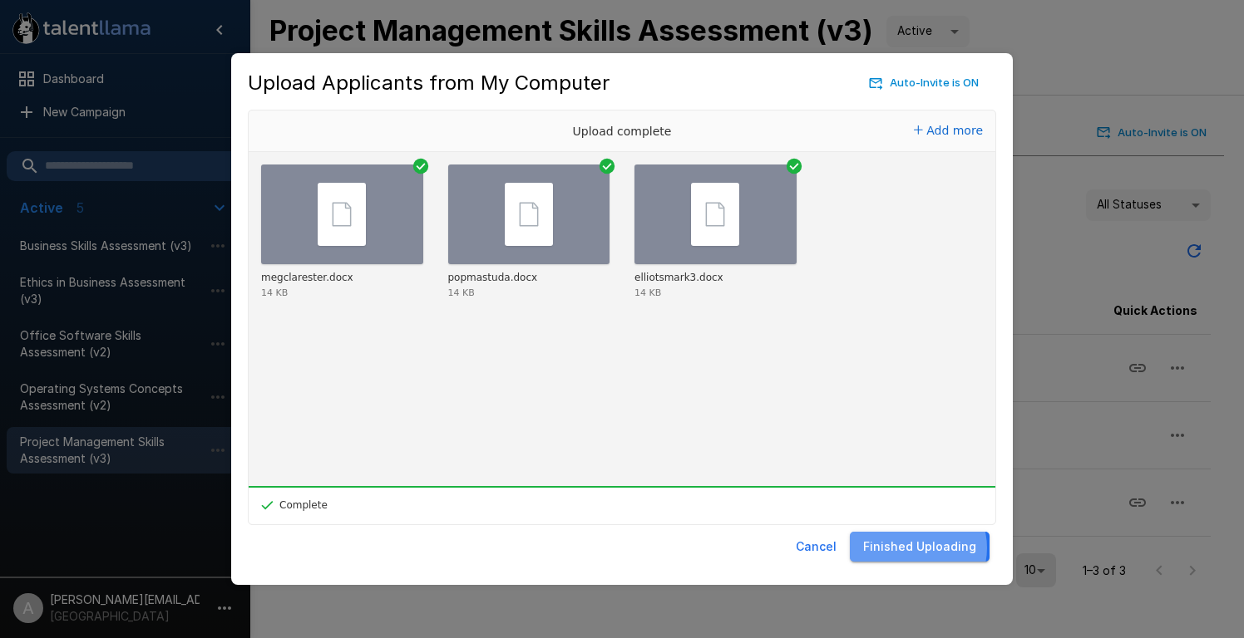
click at [918, 548] on button "Finished Uploading" at bounding box center [920, 547] width 140 height 31
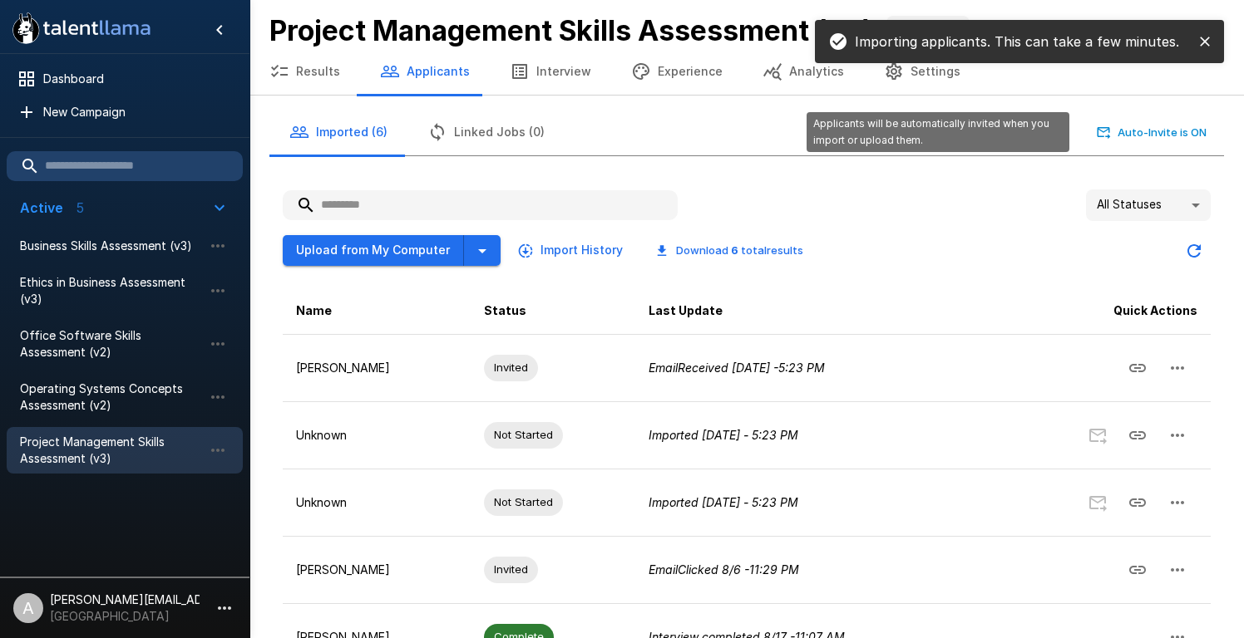
click at [1136, 126] on button "Auto-Invite is ON" at bounding box center [1151, 133] width 117 height 26
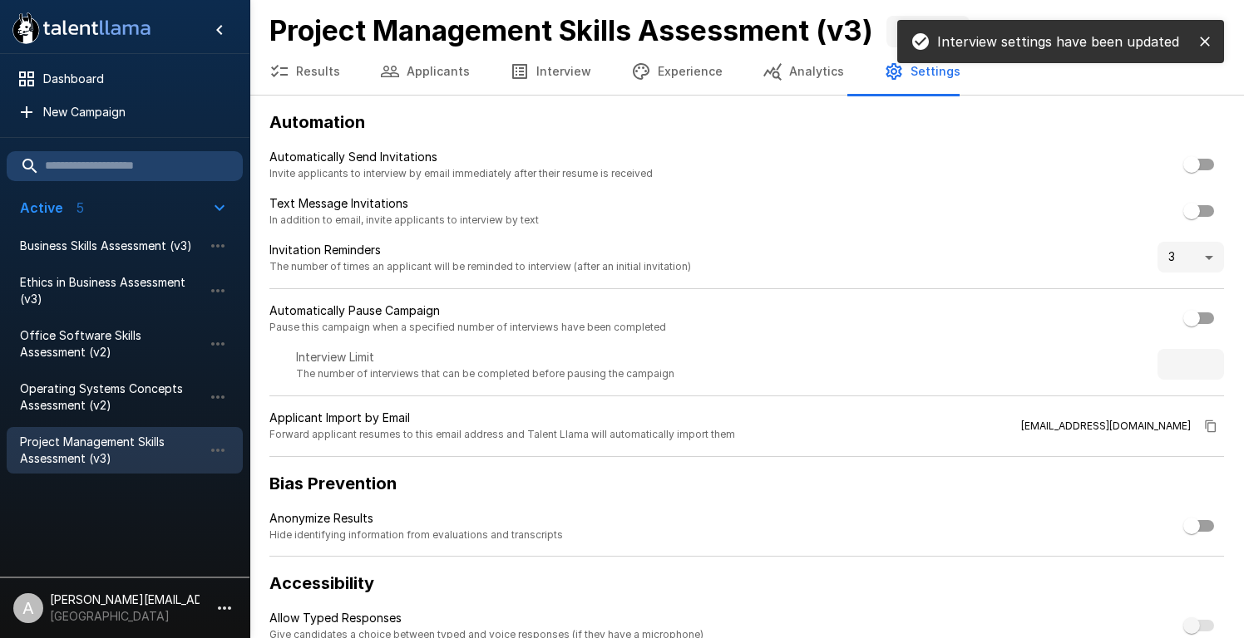
click at [426, 81] on button "Applicants" at bounding box center [425, 71] width 130 height 47
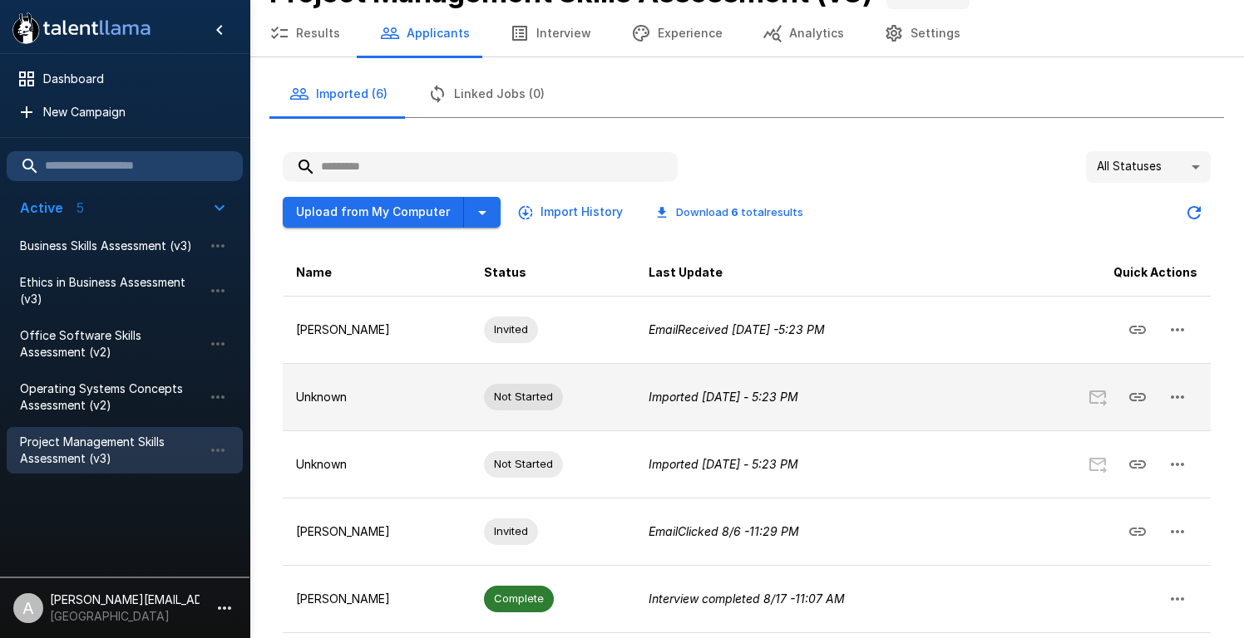
scroll to position [47, 0]
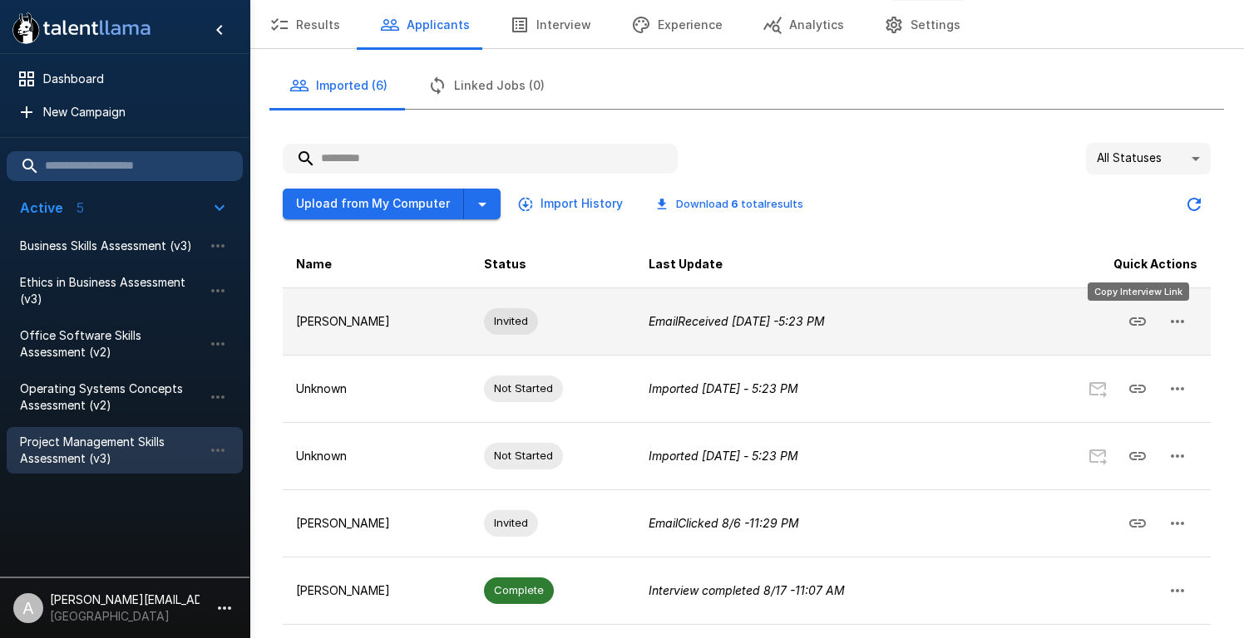
click at [1136, 321] on icon "Copy Interview Link" at bounding box center [1137, 322] width 17 height 8
click at [1143, 322] on icon "Copy Interview Link" at bounding box center [1137, 322] width 20 height 20
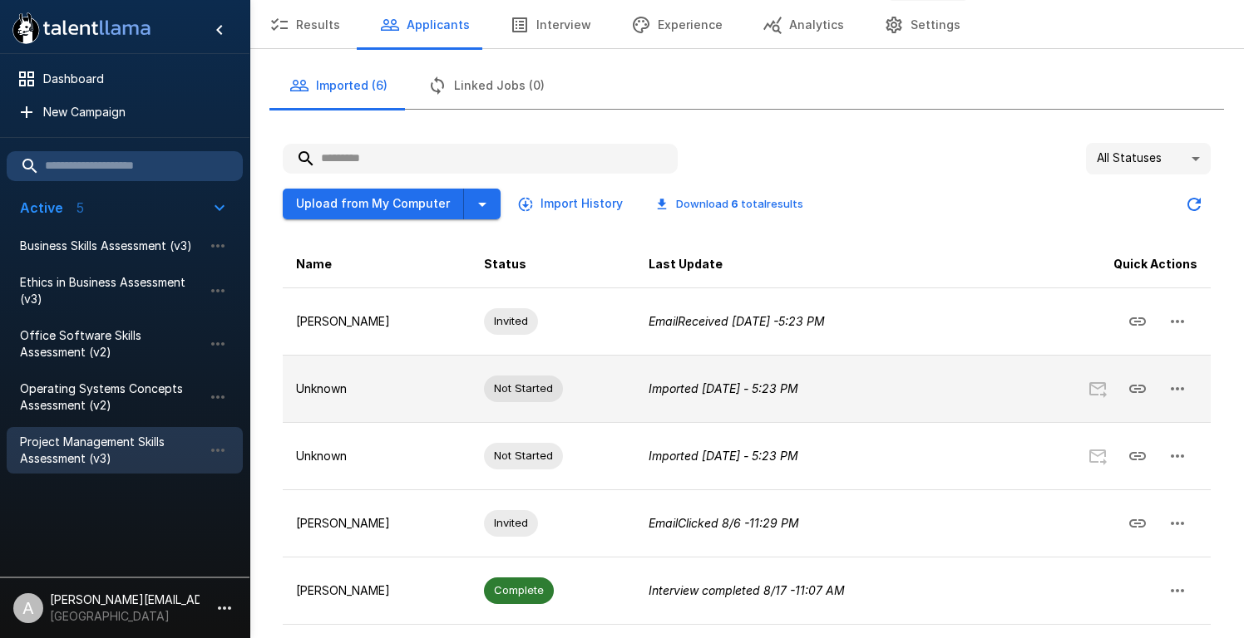
click at [1177, 388] on icon "button" at bounding box center [1176, 388] width 13 height 3
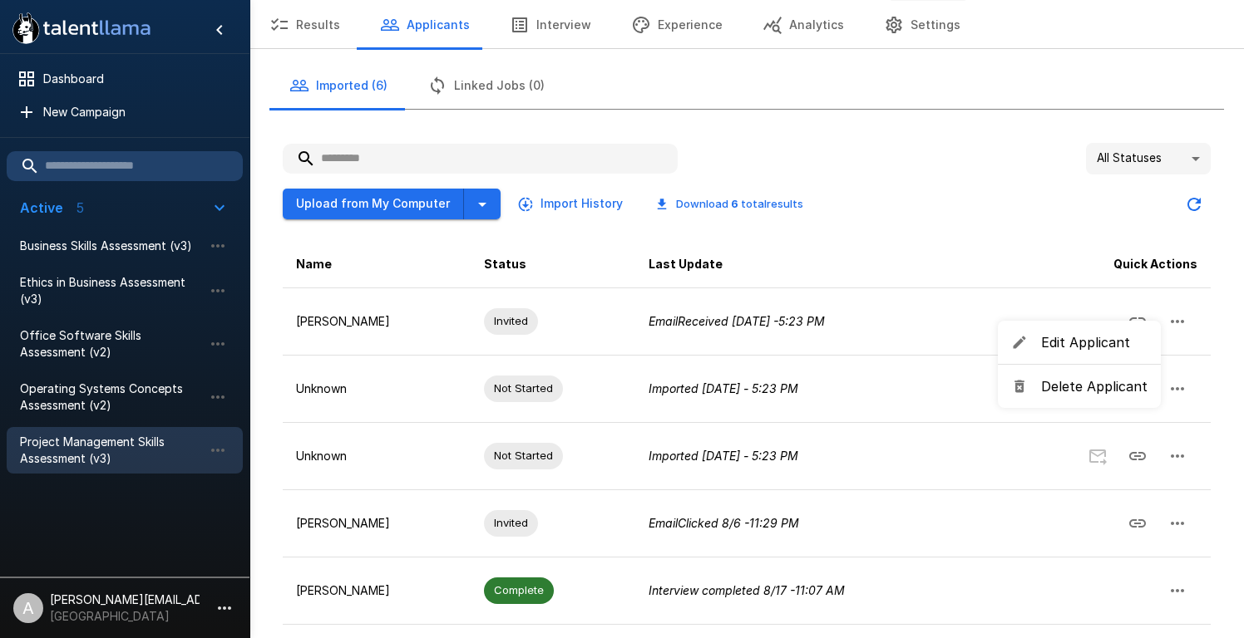
click at [1112, 342] on span "Edit Applicant" at bounding box center [1094, 343] width 106 height 20
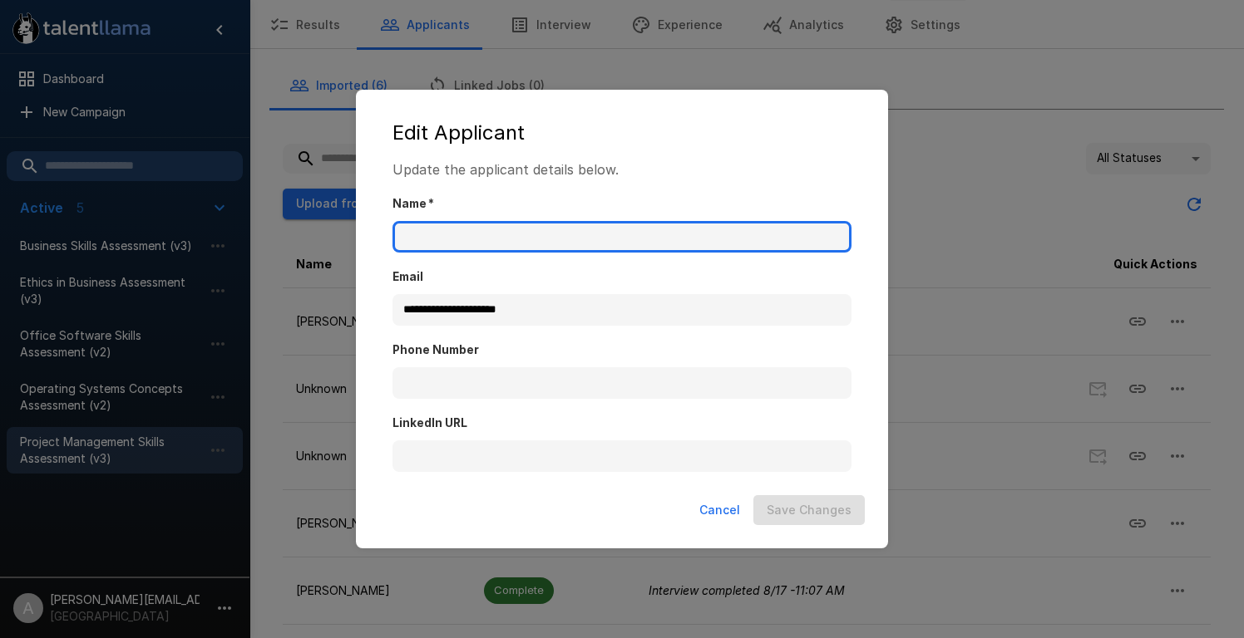
click at [594, 238] on input "Name   *" at bounding box center [621, 237] width 459 height 32
type input "**********"
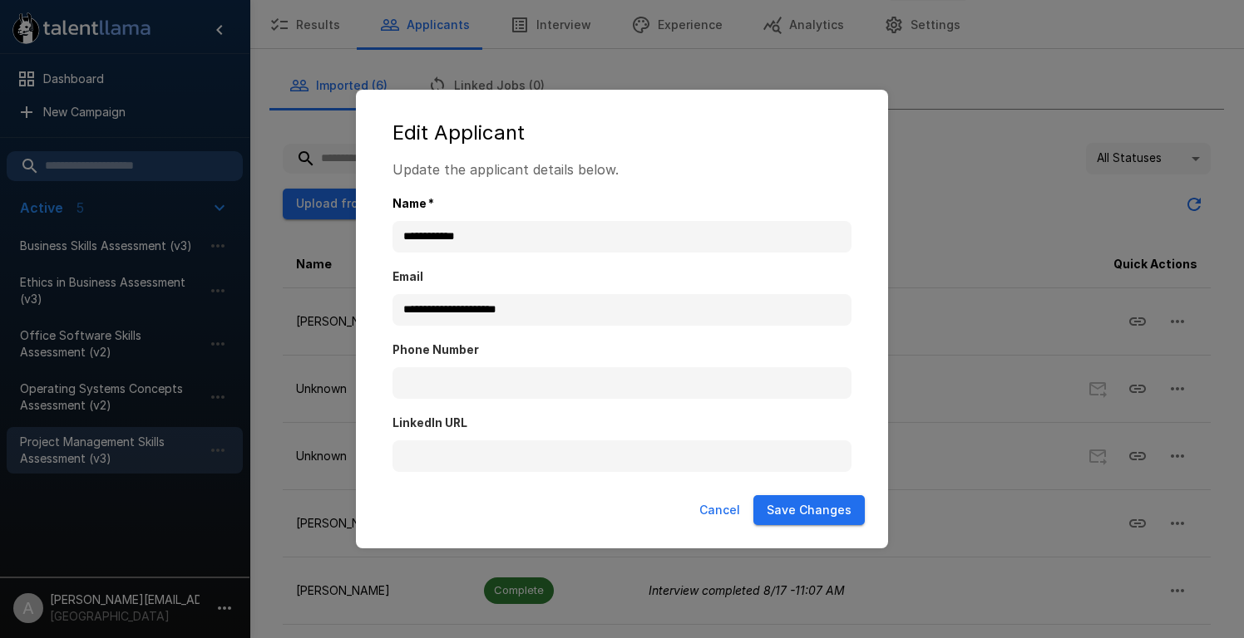
click at [805, 512] on button "Save Changes" at bounding box center [808, 510] width 111 height 31
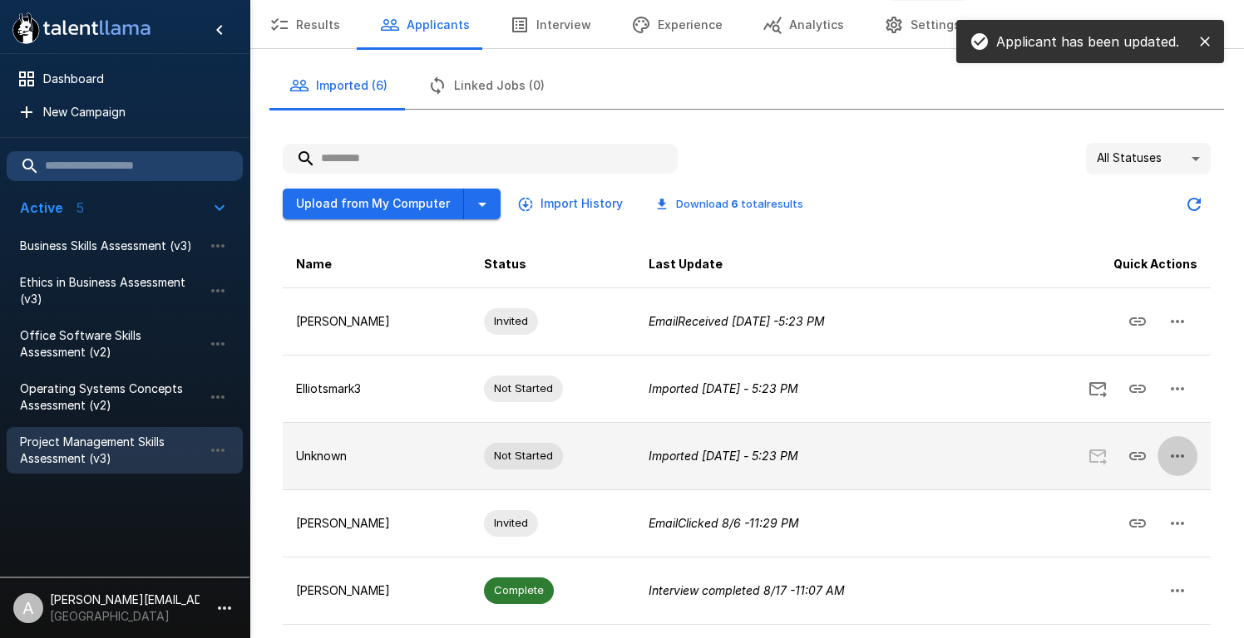
click at [1178, 455] on icon "button" at bounding box center [1176, 456] width 13 height 3
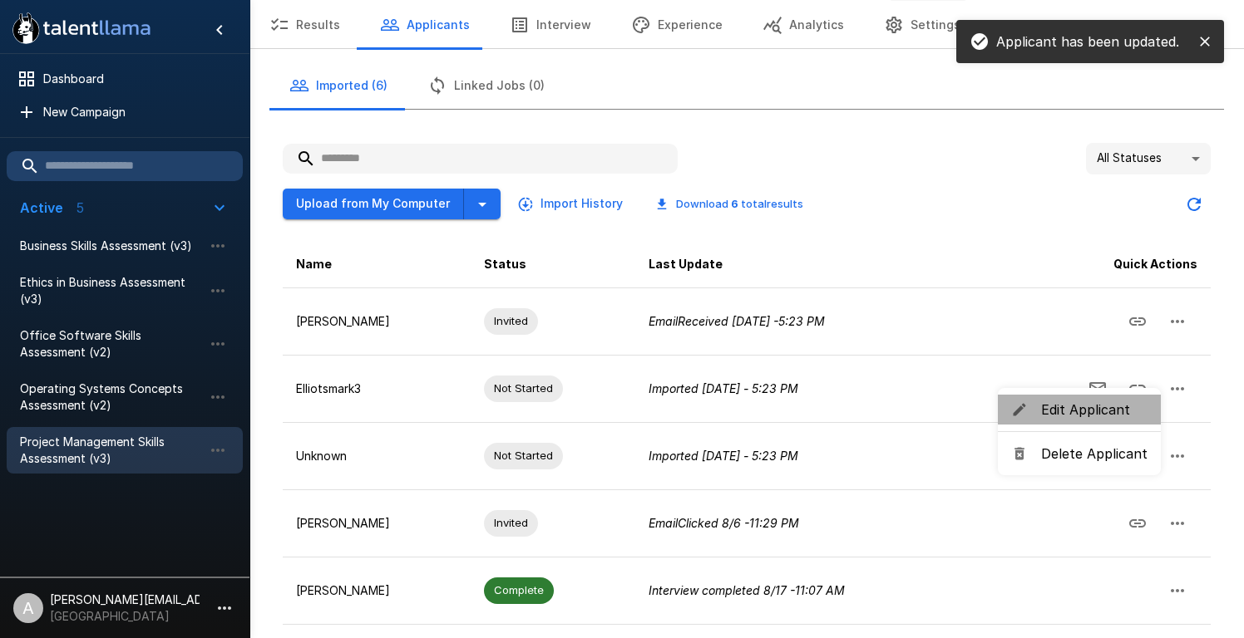
click at [1107, 416] on span "Edit Applicant" at bounding box center [1094, 410] width 106 height 20
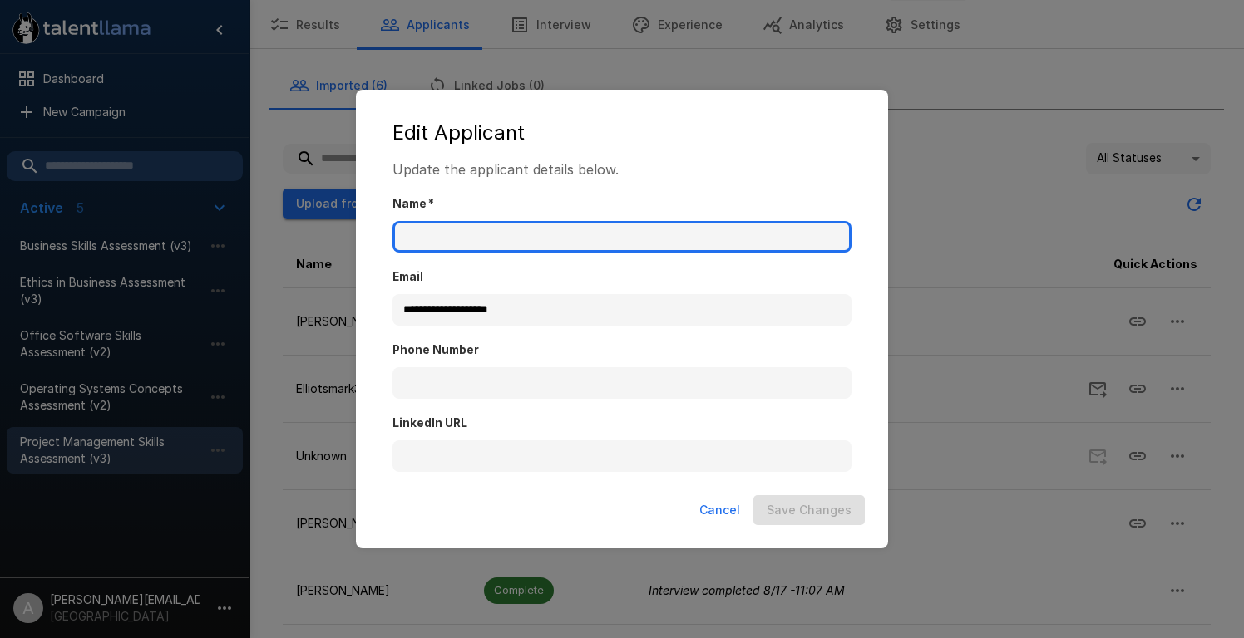
click at [613, 230] on input "Name   *" at bounding box center [621, 237] width 459 height 32
type input "**********"
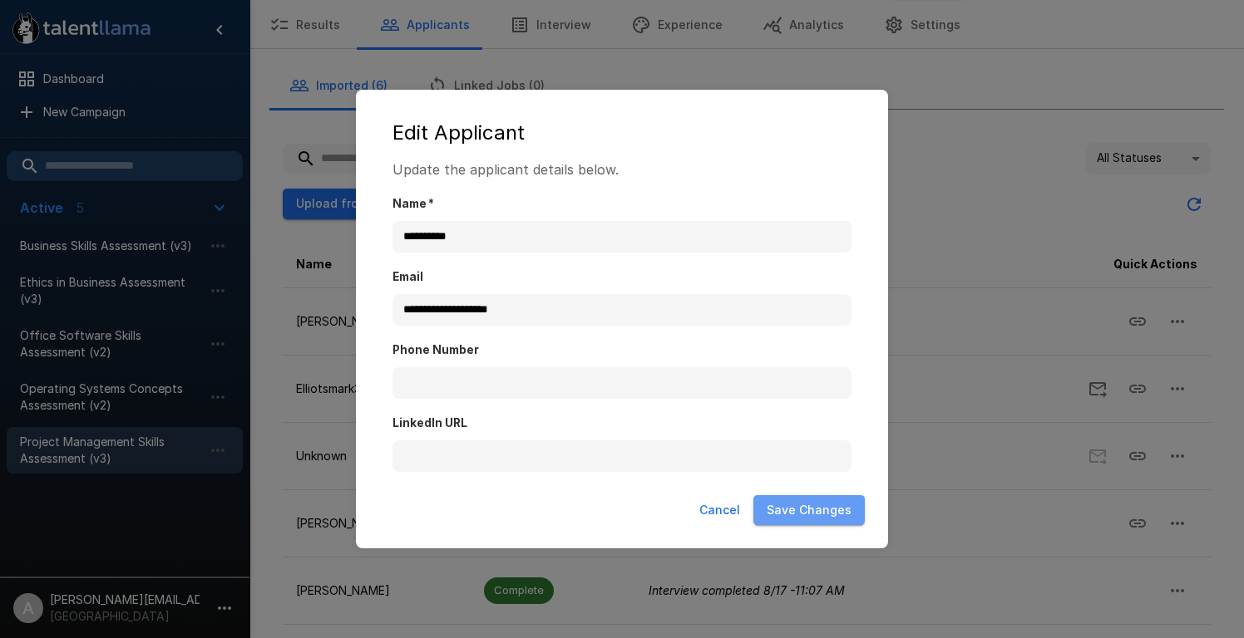
click at [843, 508] on button "Save Changes" at bounding box center [808, 510] width 111 height 31
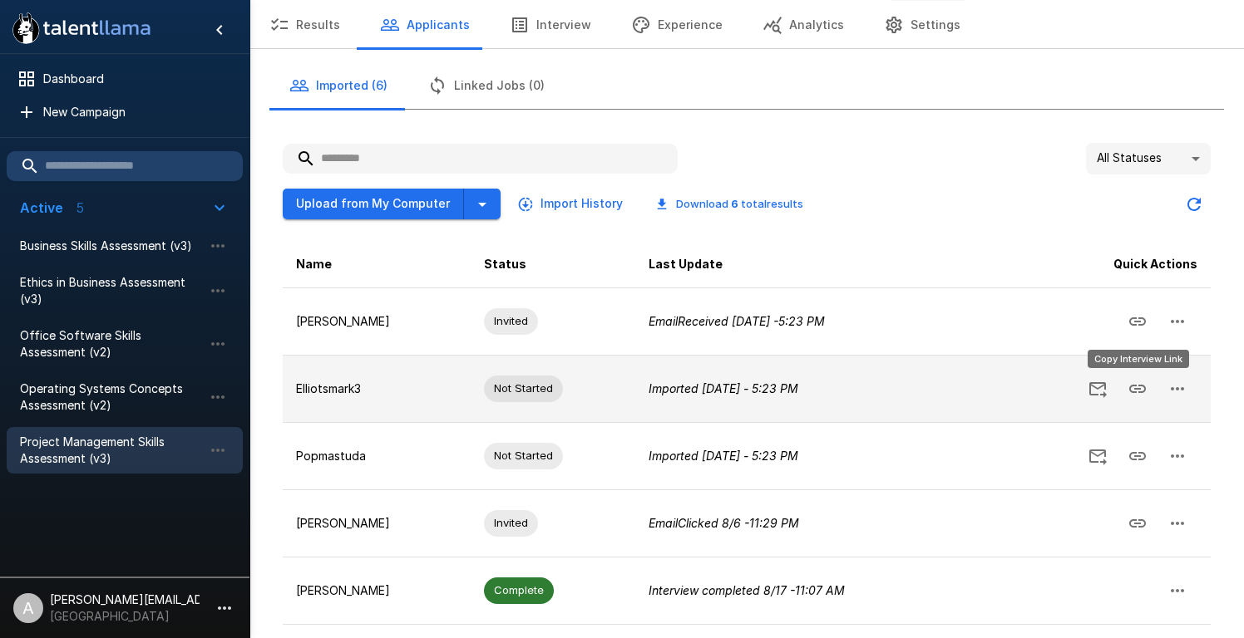
click at [1140, 388] on icon "Copy Interview Link" at bounding box center [1137, 389] width 17 height 8
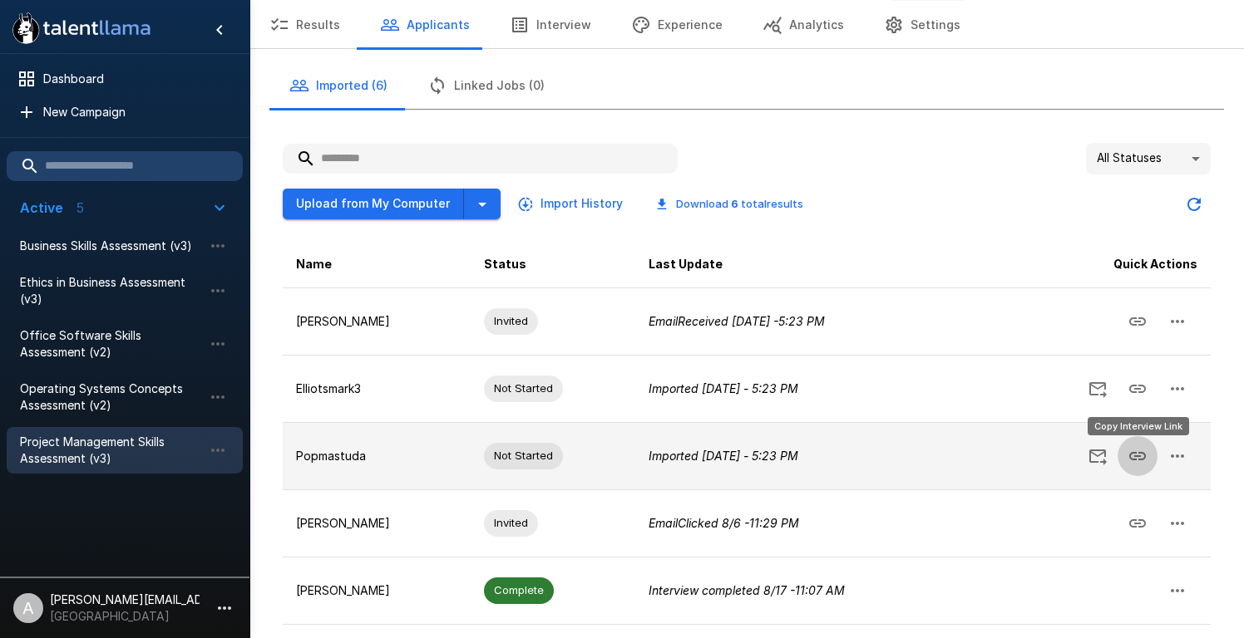
click at [1135, 461] on icon "Copy Interview Link" at bounding box center [1137, 456] width 20 height 20
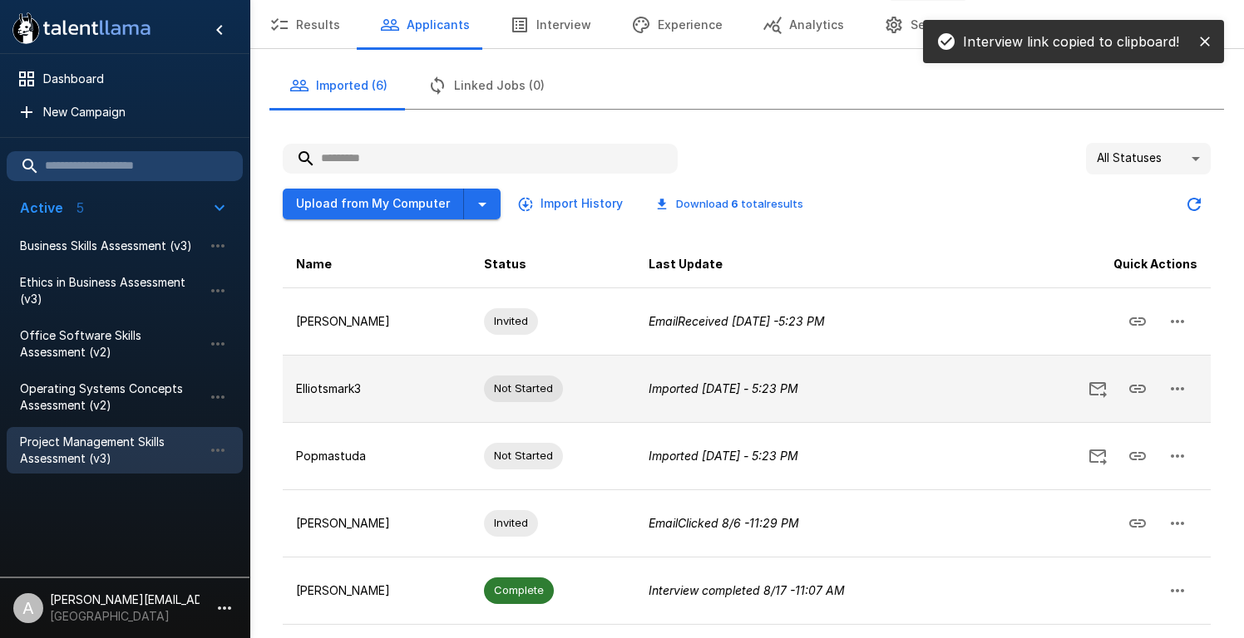
click at [1106, 397] on icon "Send Invitation" at bounding box center [1097, 389] width 20 height 20
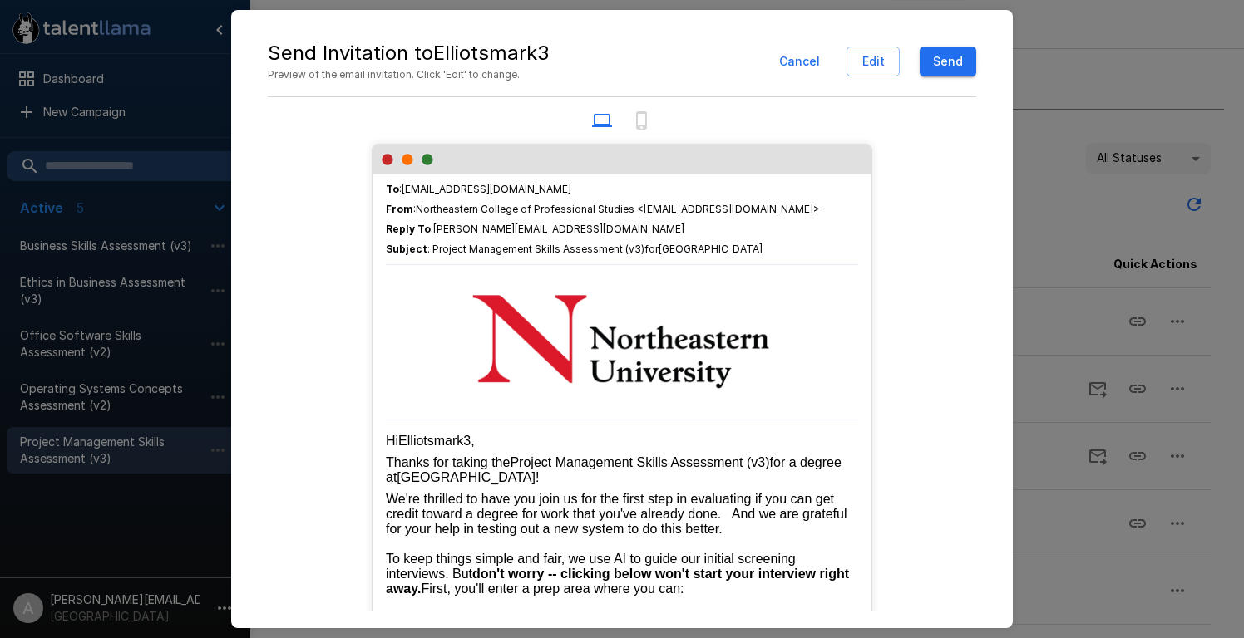
click at [940, 70] on button "Send" at bounding box center [947, 62] width 57 height 31
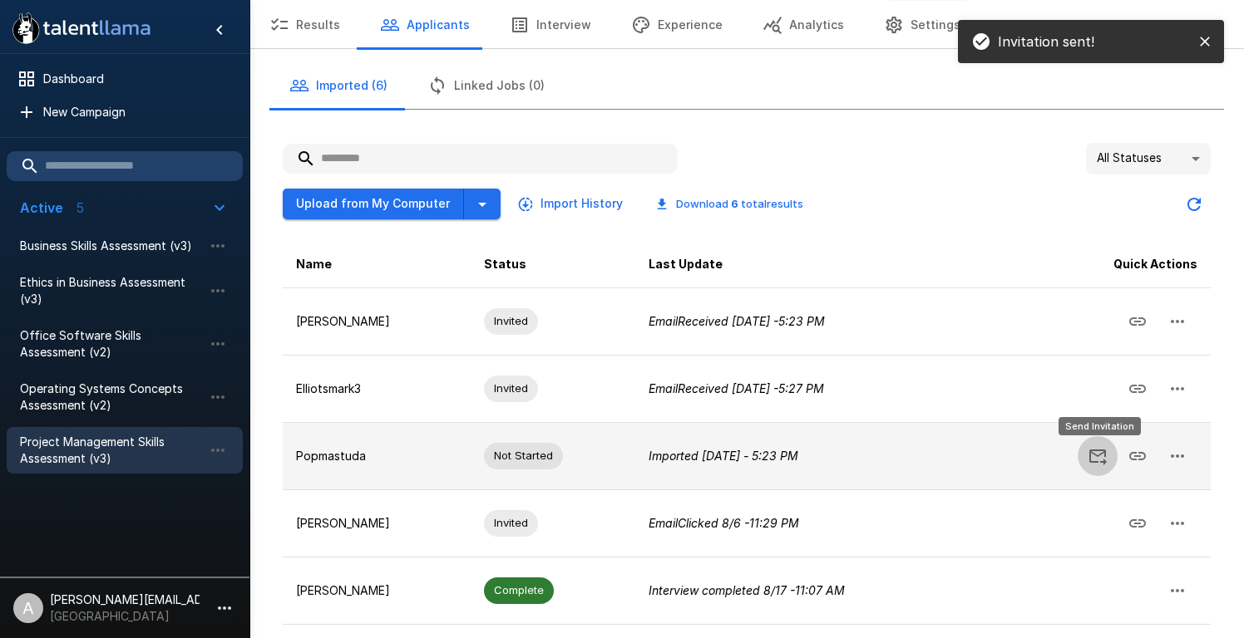
click at [1095, 457] on icon "Send Invitation" at bounding box center [1097, 456] width 20 height 20
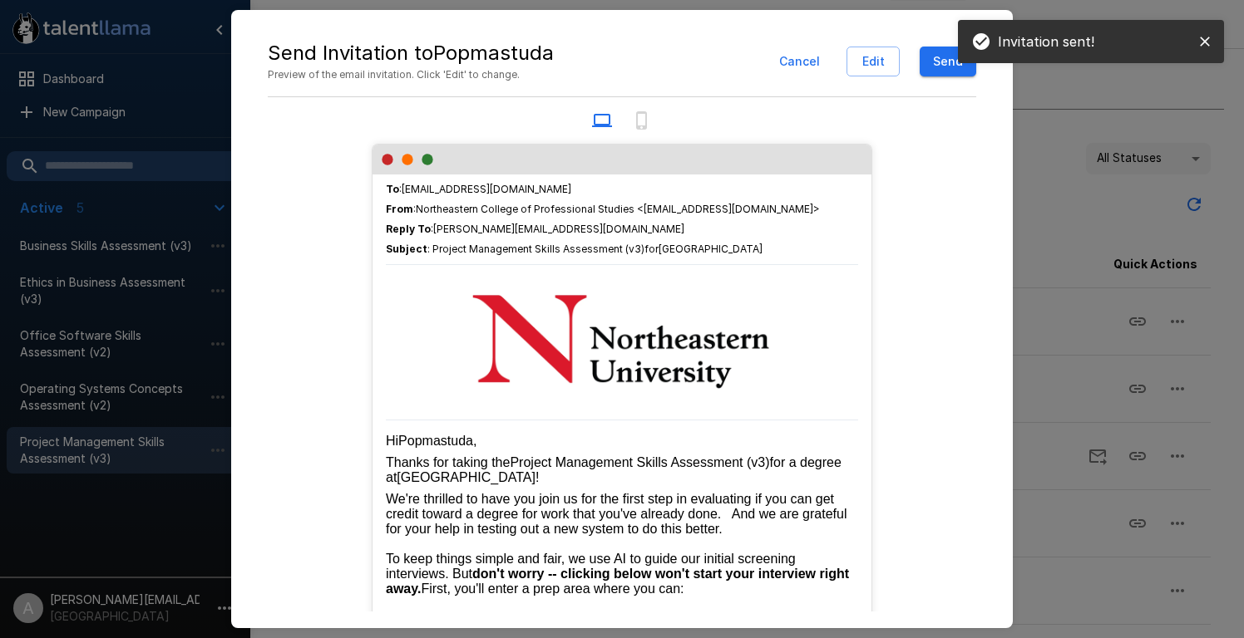
click at [939, 54] on button "Send" at bounding box center [947, 62] width 57 height 31
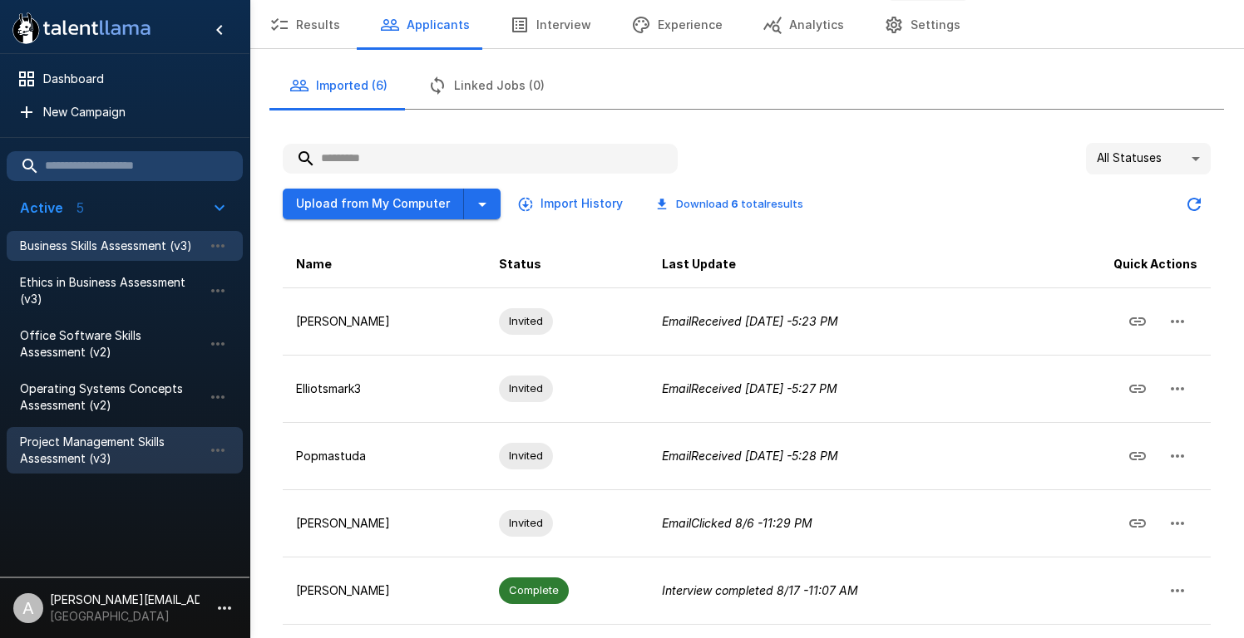
click at [126, 253] on span "Business Skills Assessment (v3)" at bounding box center [111, 246] width 183 height 17
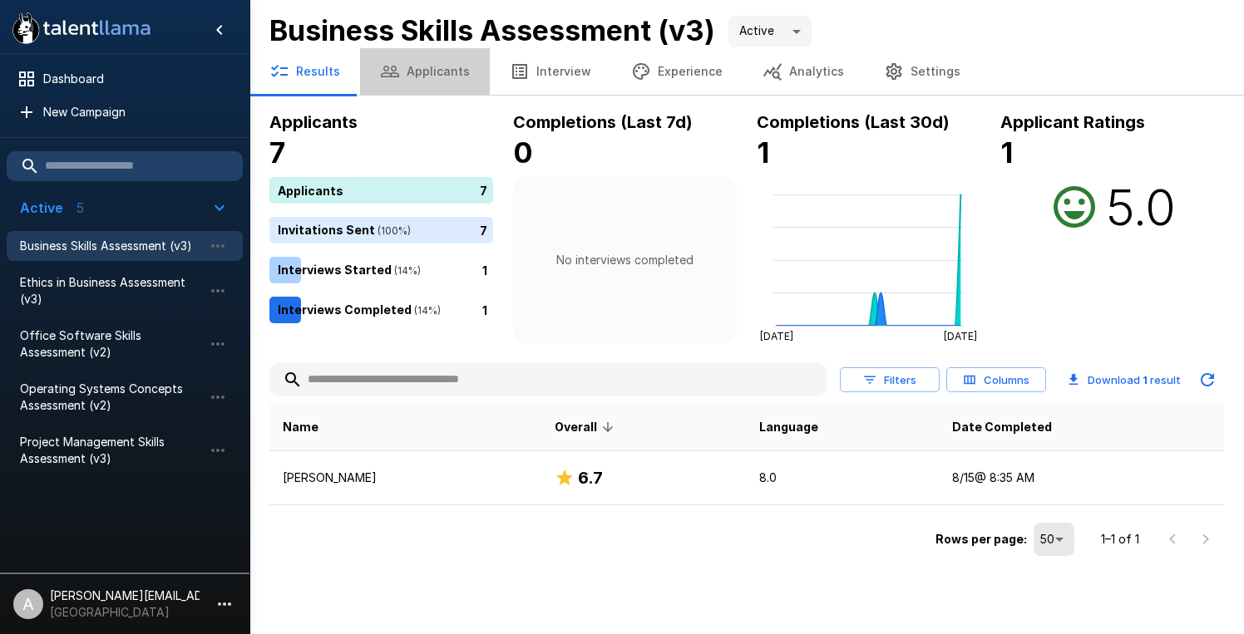
click at [443, 65] on button "Applicants" at bounding box center [425, 71] width 130 height 47
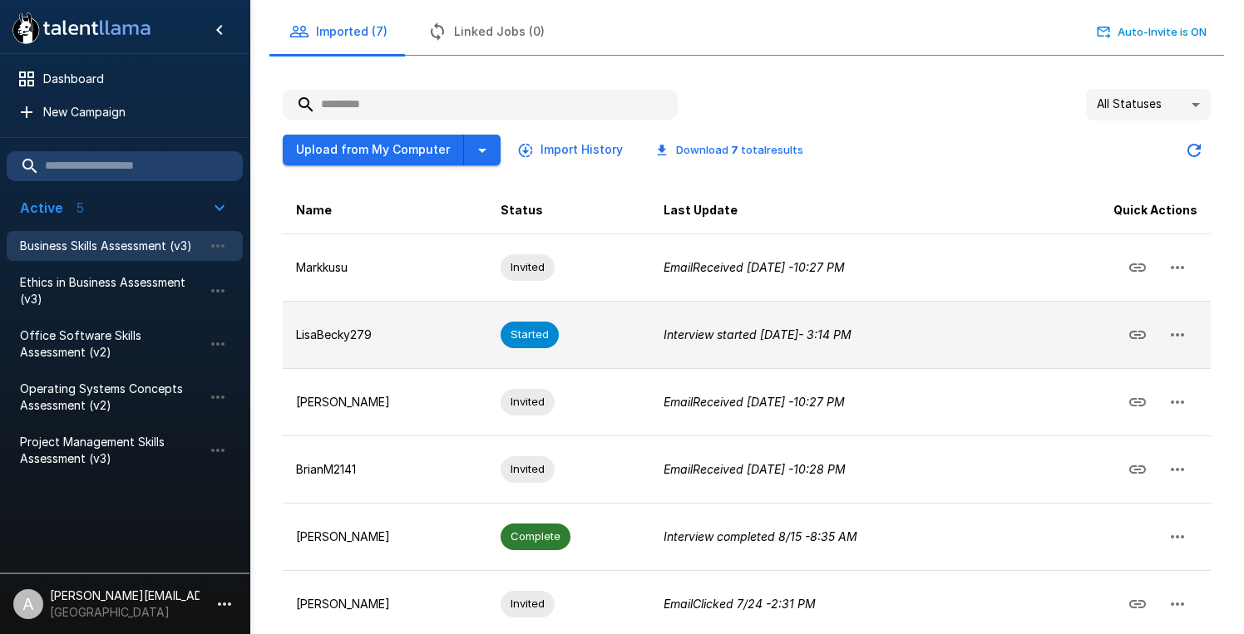
scroll to position [109, 0]
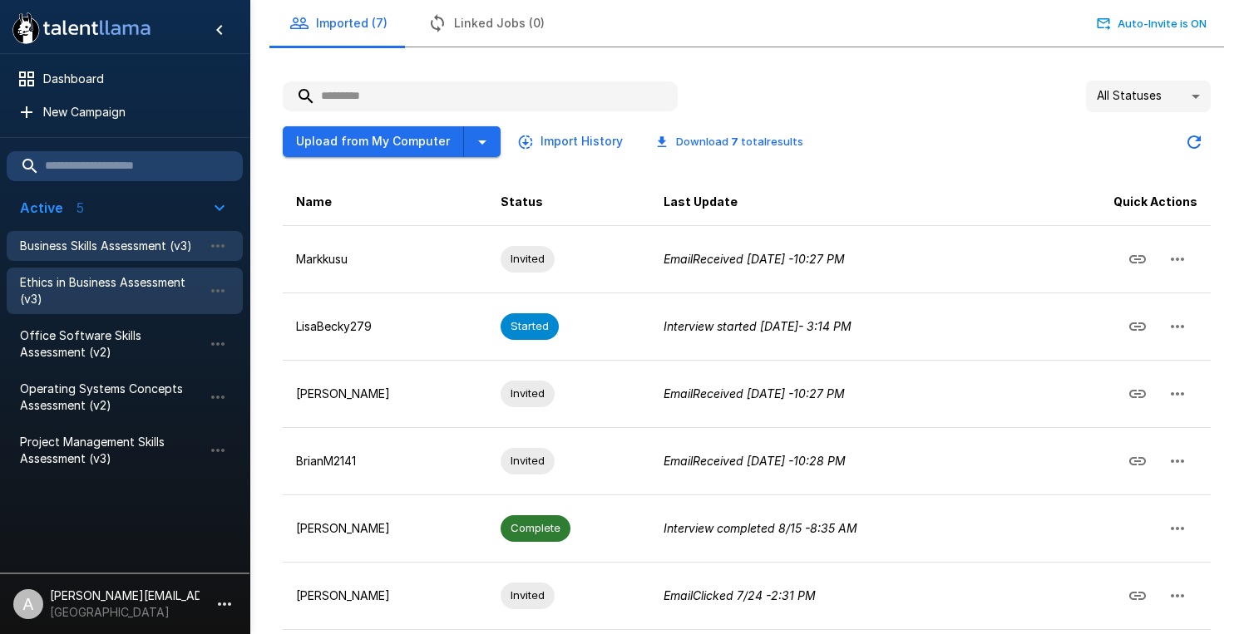
click at [92, 285] on span "Ethics in Business Assessment (v3)" at bounding box center [111, 290] width 183 height 33
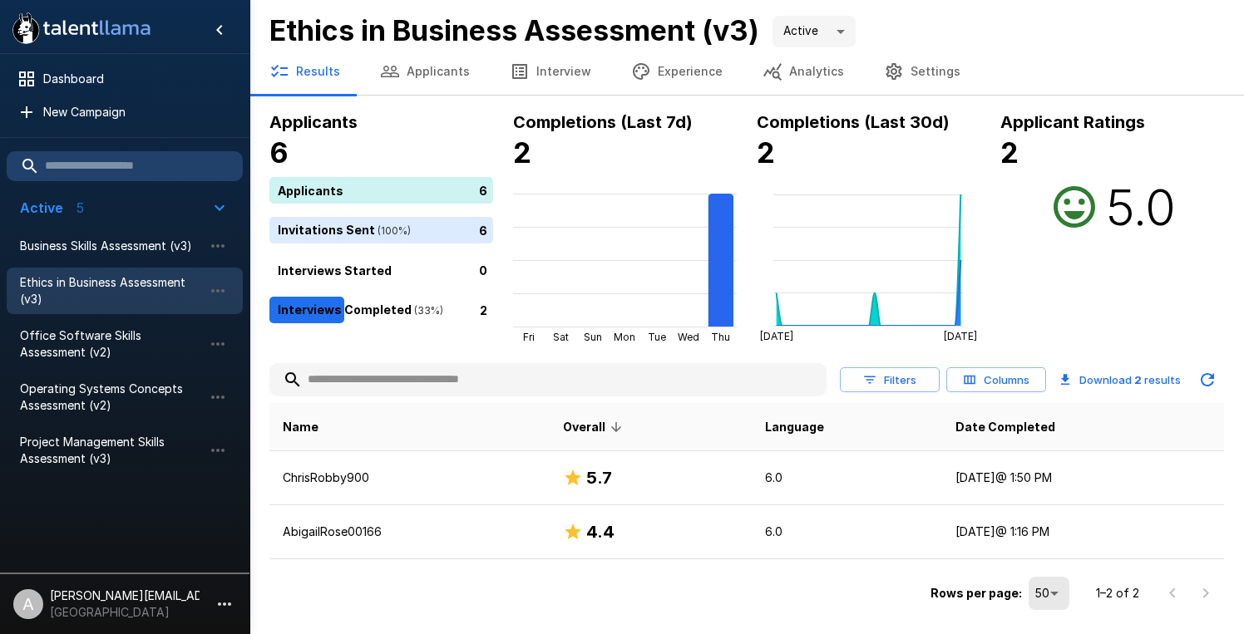
click at [421, 71] on button "Applicants" at bounding box center [425, 71] width 130 height 47
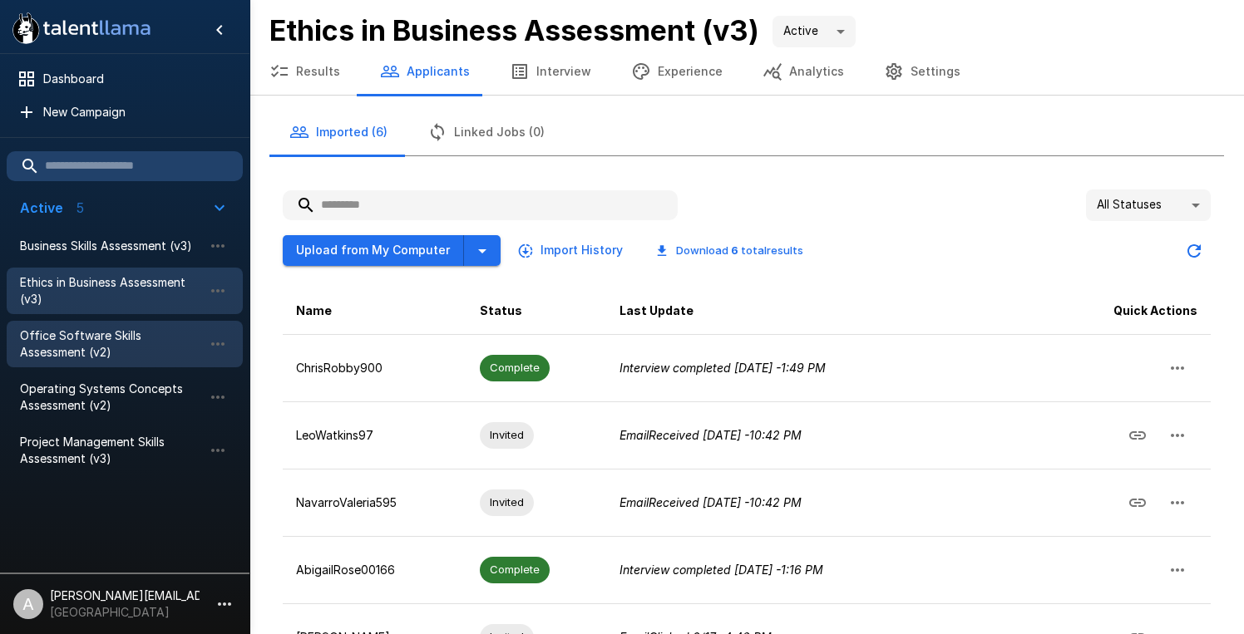
click at [43, 344] on span "Office Software Skills Assessment (v2)" at bounding box center [111, 344] width 183 height 33
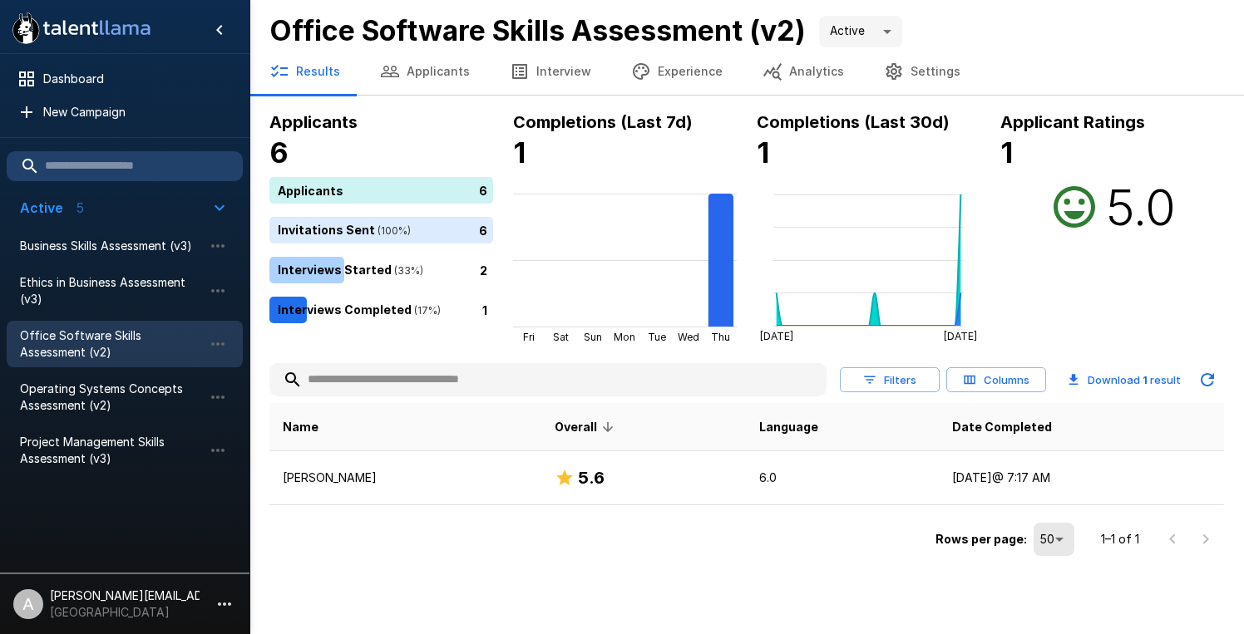
click at [420, 75] on button "Applicants" at bounding box center [425, 71] width 130 height 47
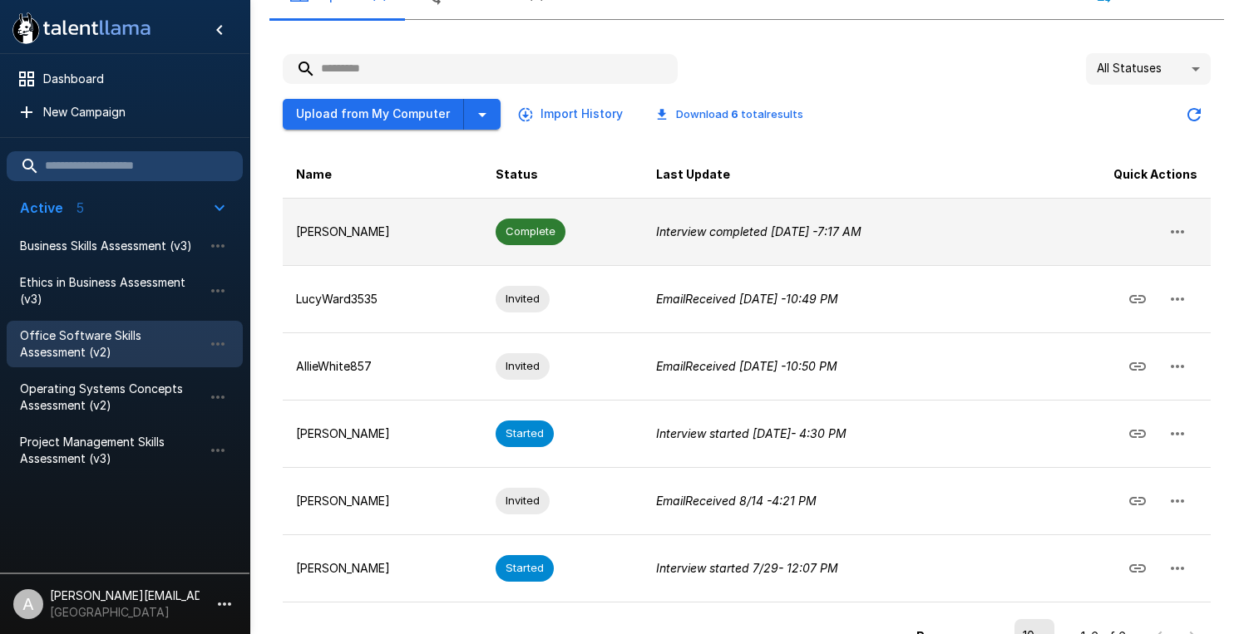
scroll to position [153, 0]
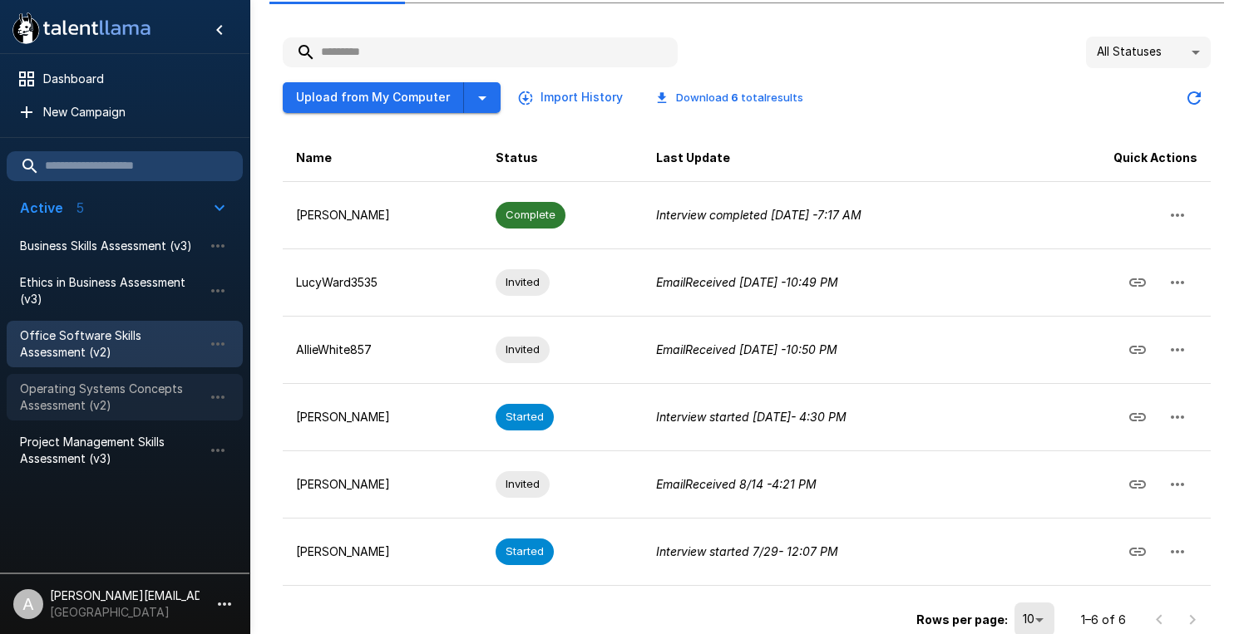
click at [94, 397] on span "Operating Systems Concepts Assessment (v2)" at bounding box center [111, 397] width 183 height 33
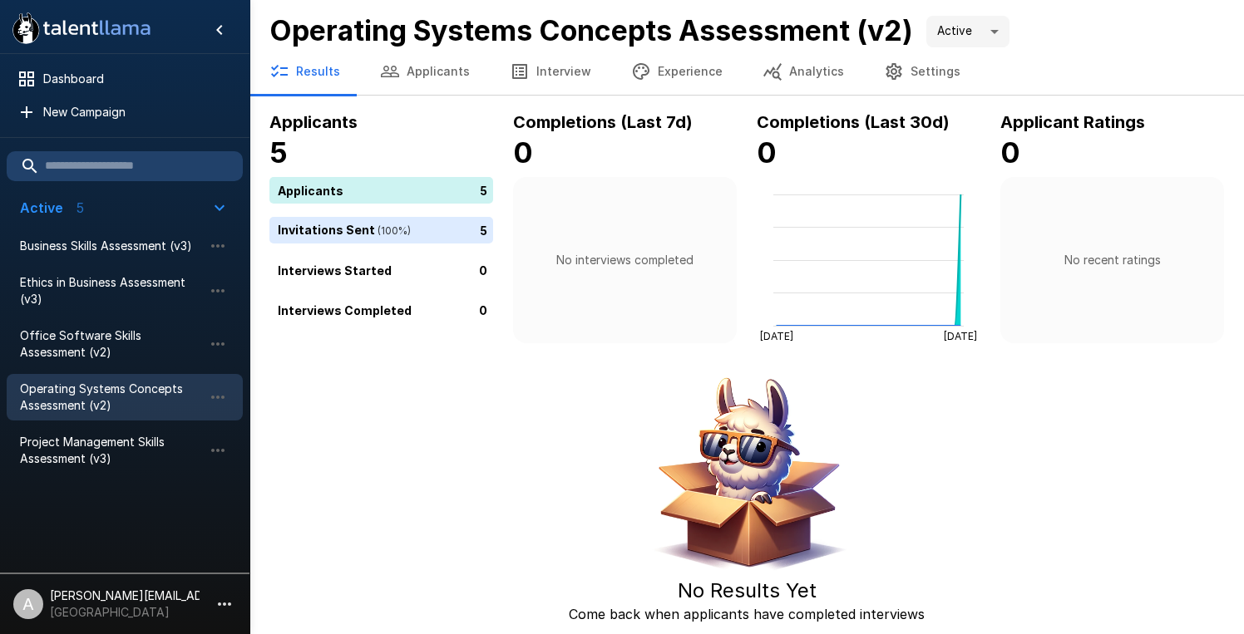
click at [442, 72] on button "Applicants" at bounding box center [425, 71] width 130 height 47
